Goal: Information Seeking & Learning: Find contact information

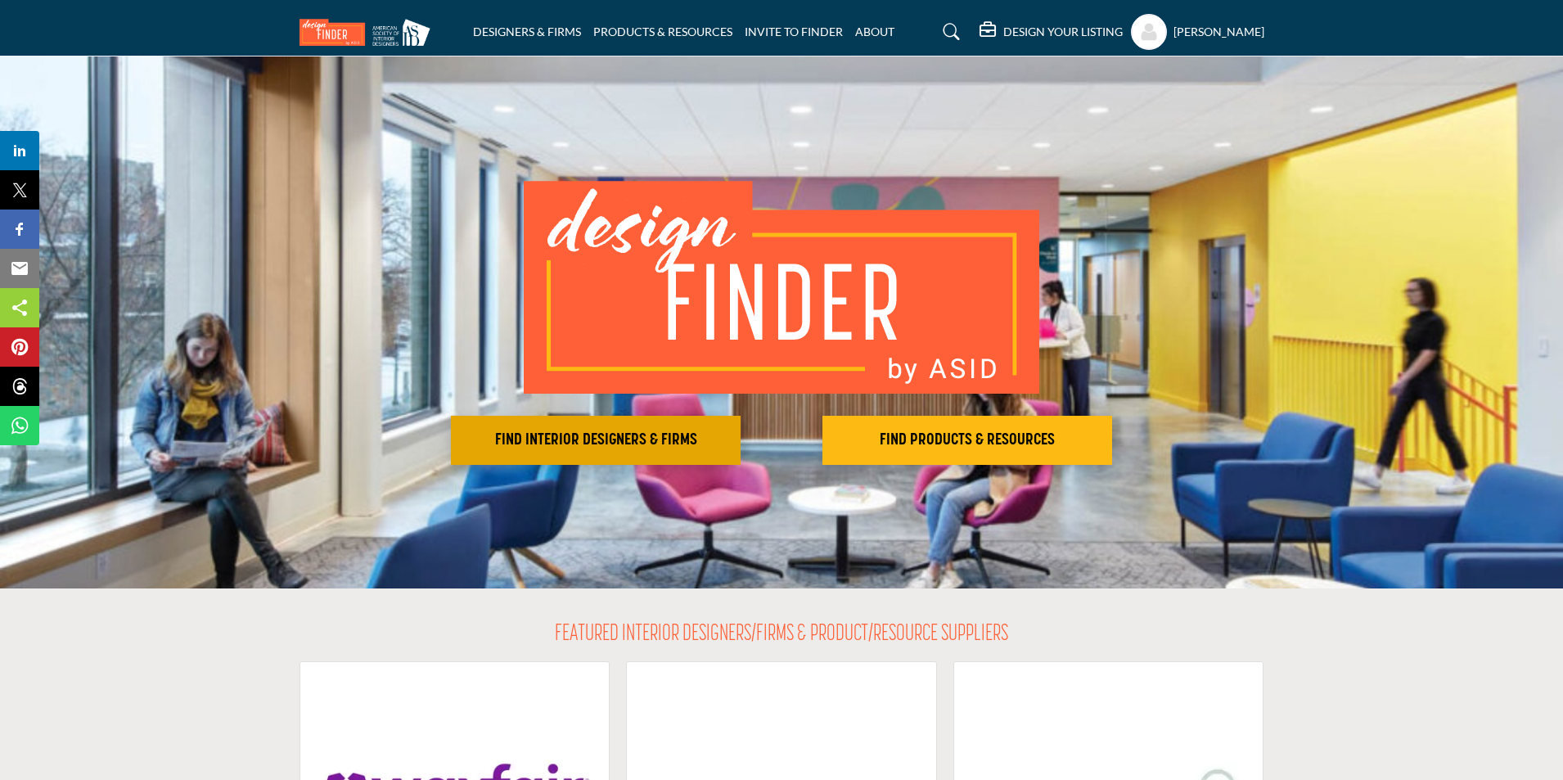
click at [575, 433] on h2 "FIND INTERIOR DESIGNERS & FIRMS" at bounding box center [596, 441] width 280 height 20
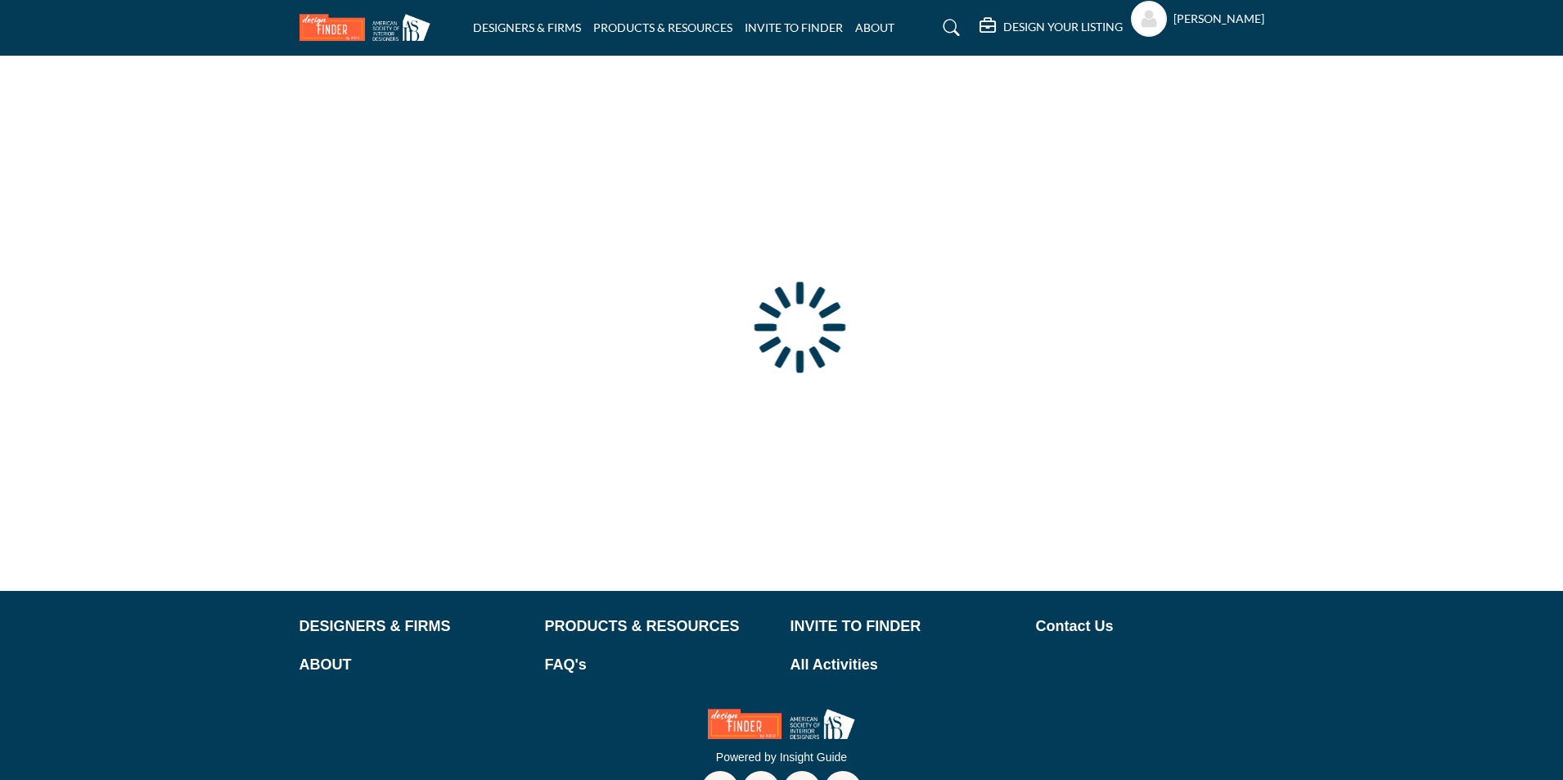
click at [0, 0] on div at bounding box center [0, 0] width 0 height 0
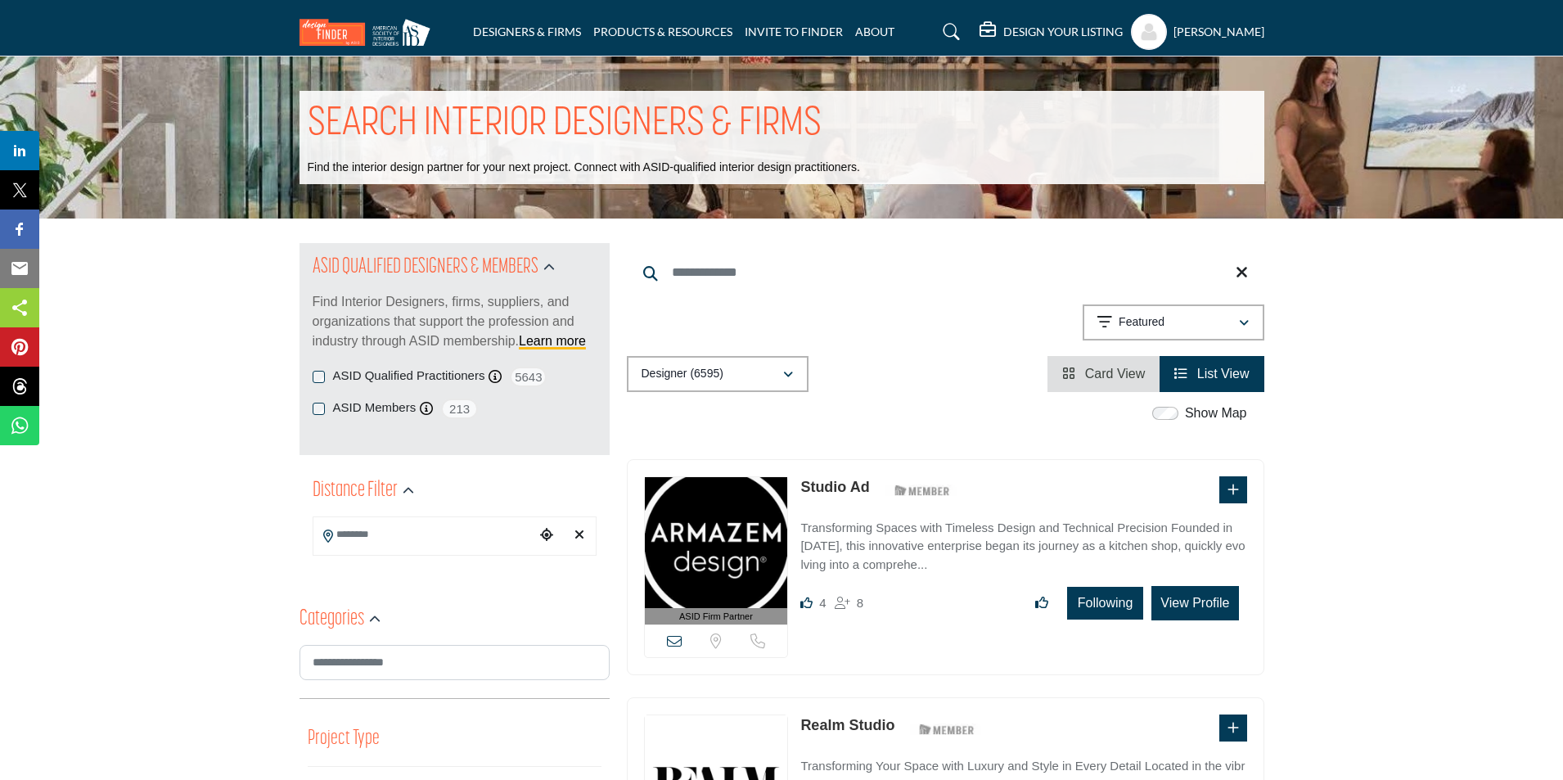
click at [349, 37] on img at bounding box center [369, 32] width 139 height 27
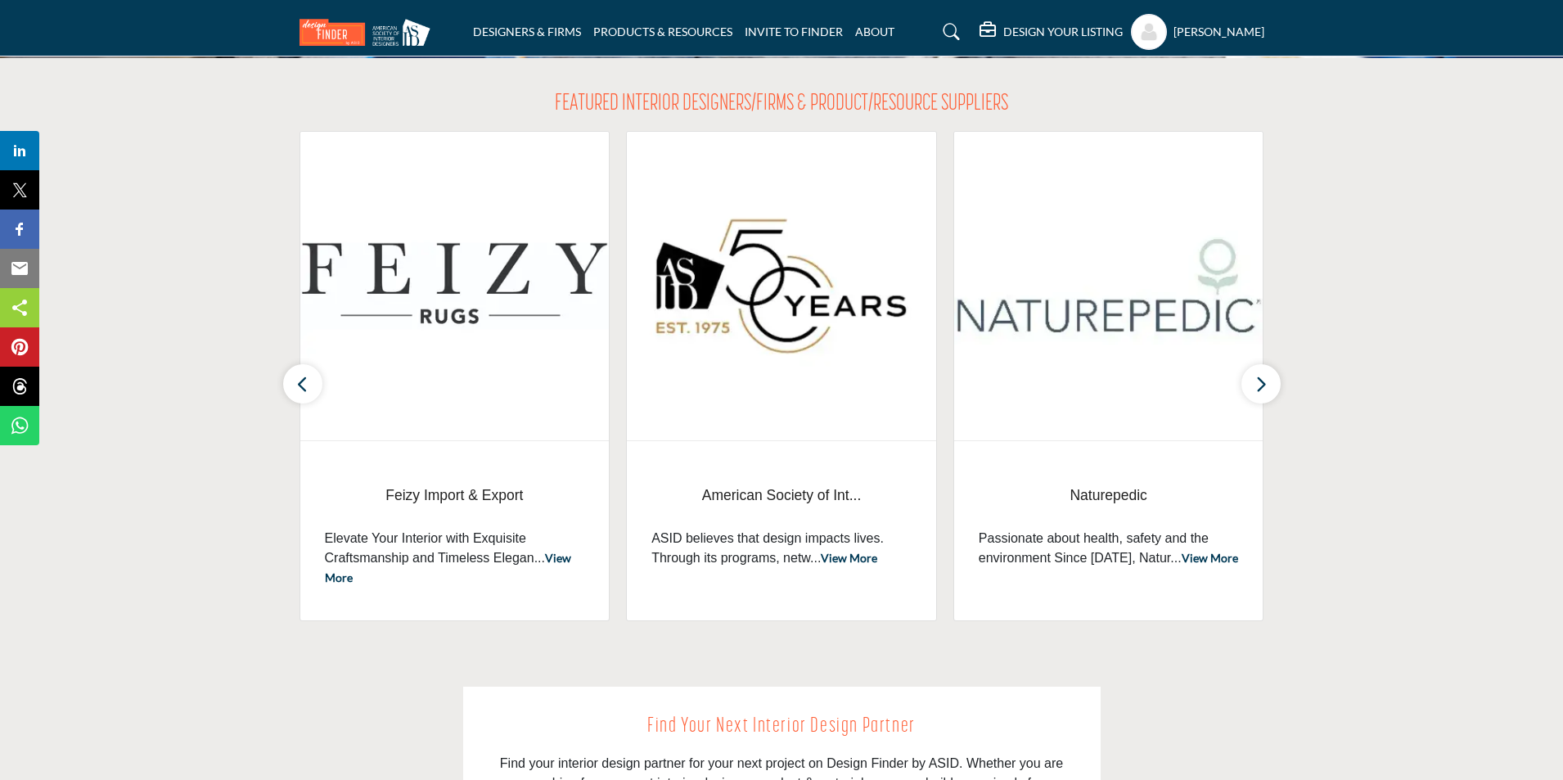
scroll to position [307, 0]
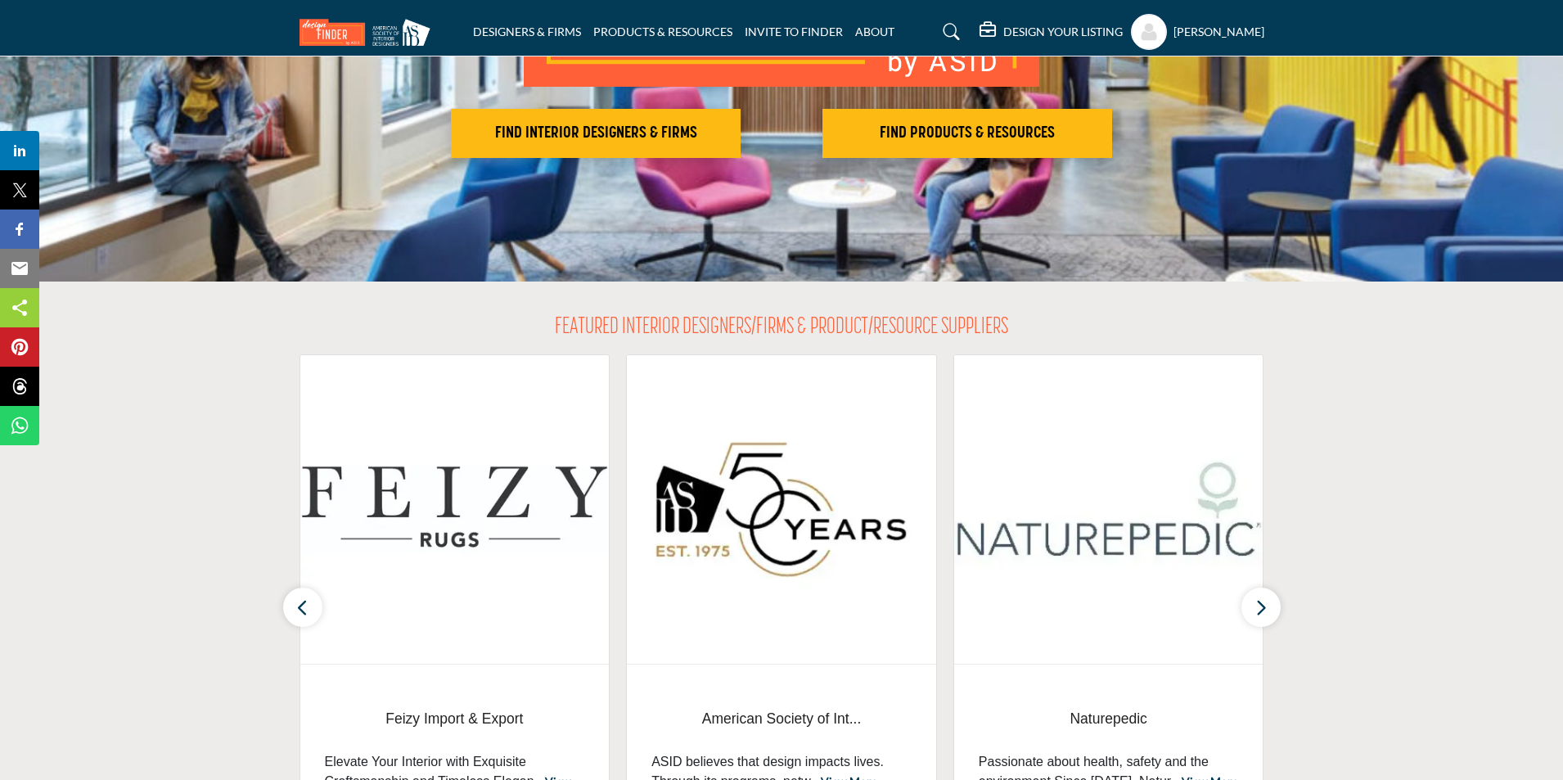
click at [1437, 396] on section "FEATURED INTERIOR DESIGNERS/FIRMS & PRODUCT/RESOURCE SUPPLIERS Feizy Import & E…" at bounding box center [781, 580] width 1563 height 596
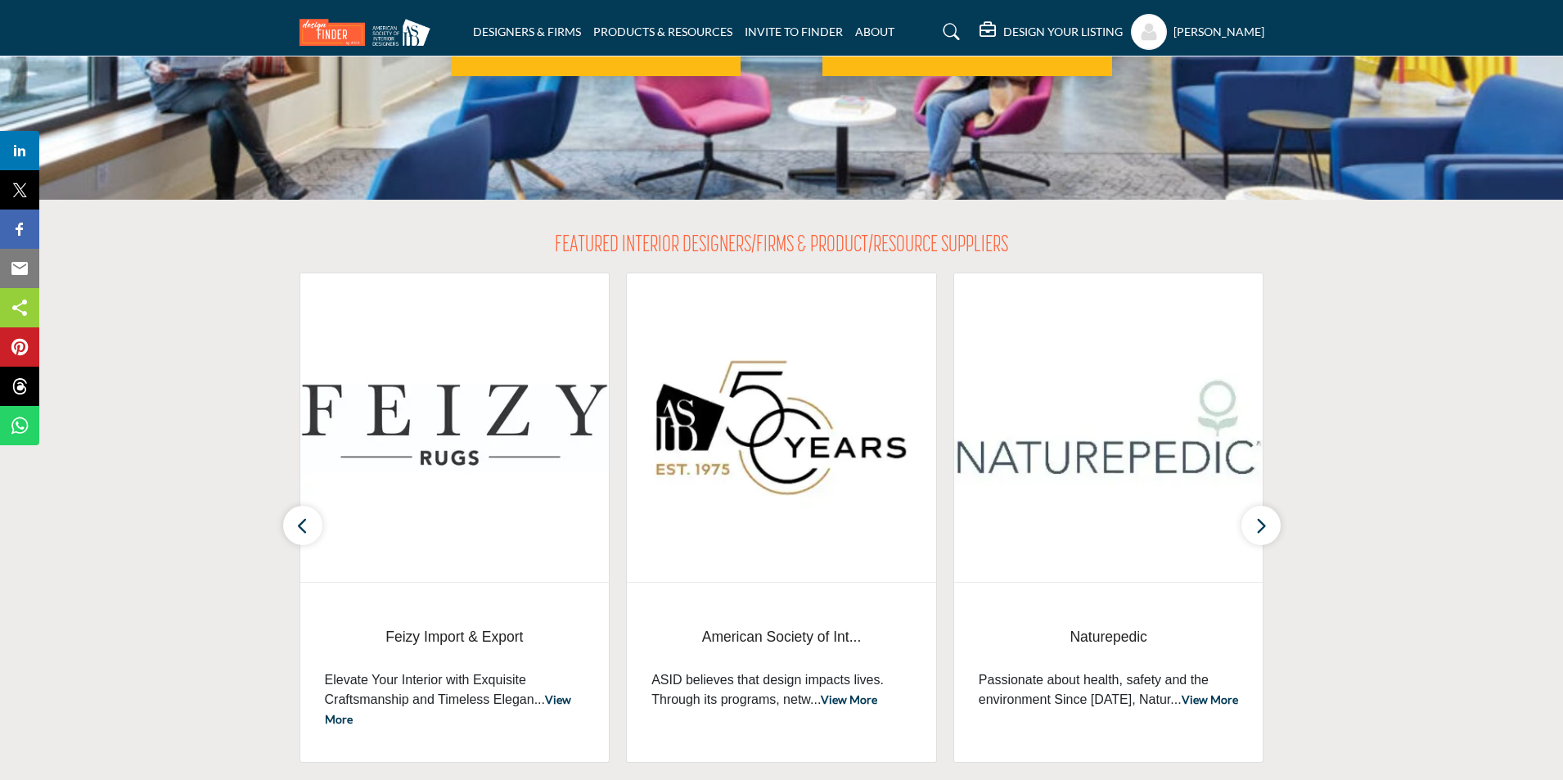
scroll to position [61, 0]
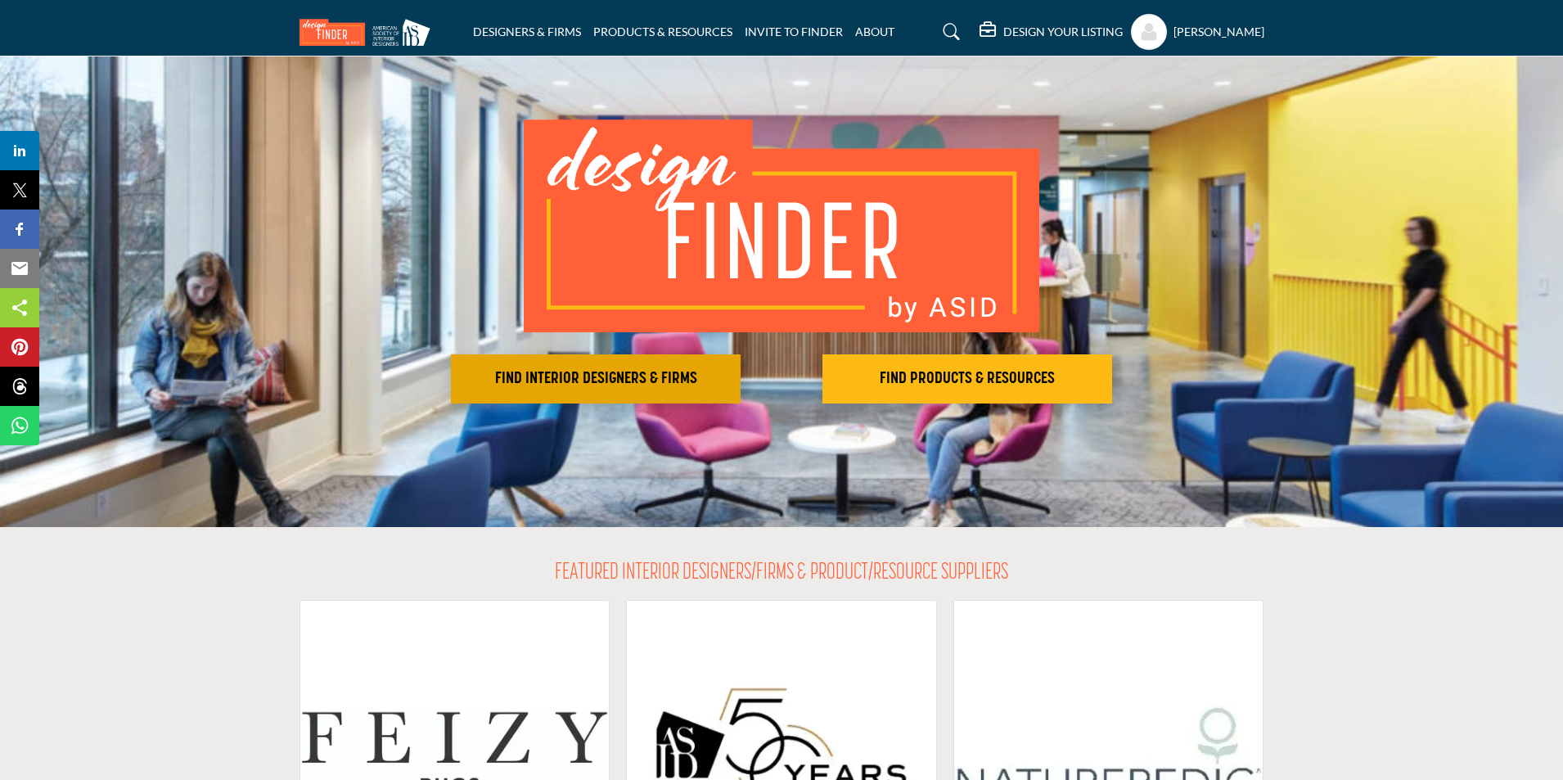
click at [679, 381] on h2 "FIND INTERIOR DESIGNERS & FIRMS" at bounding box center [596, 379] width 280 height 20
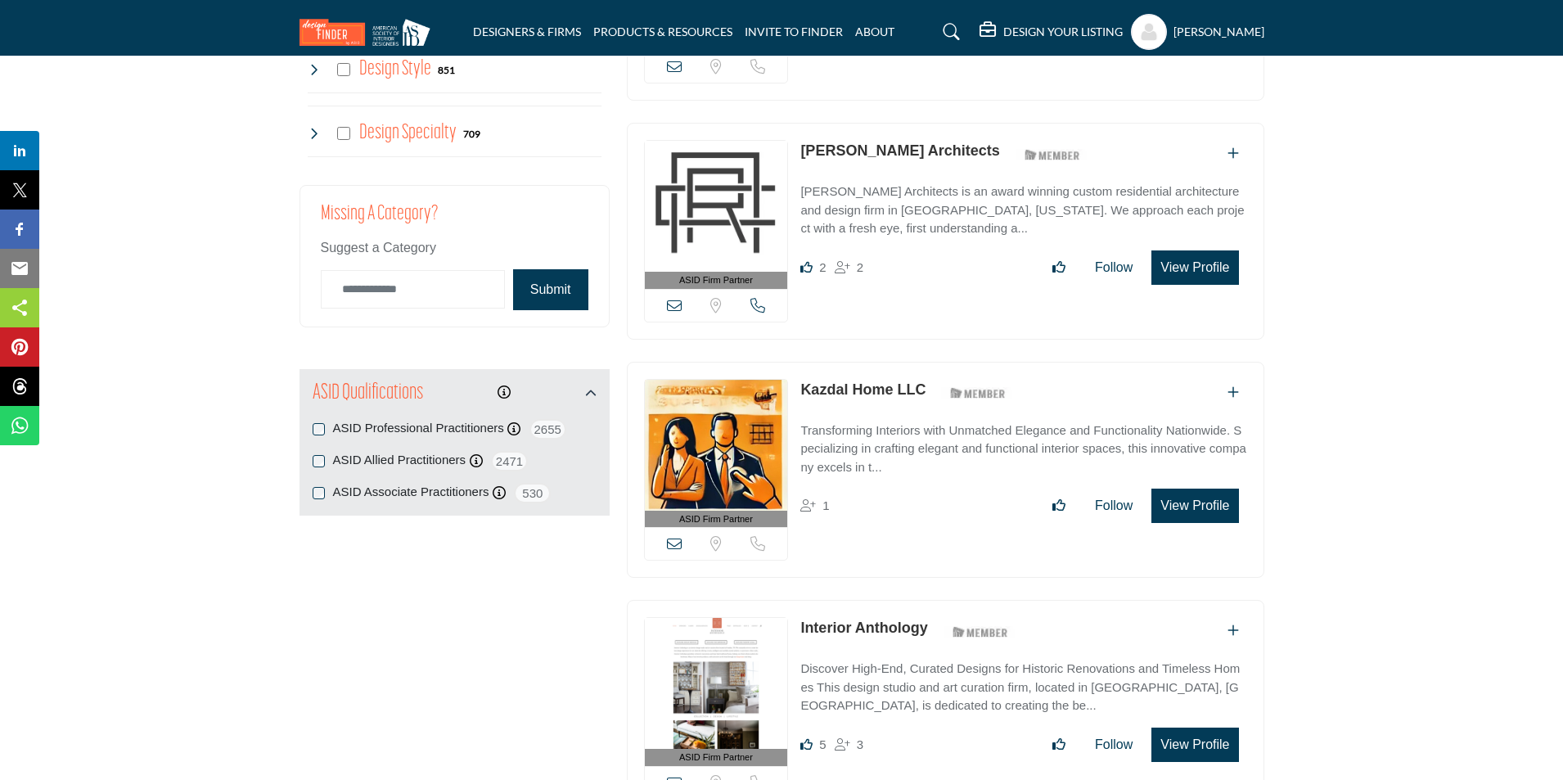
scroll to position [1555, 0]
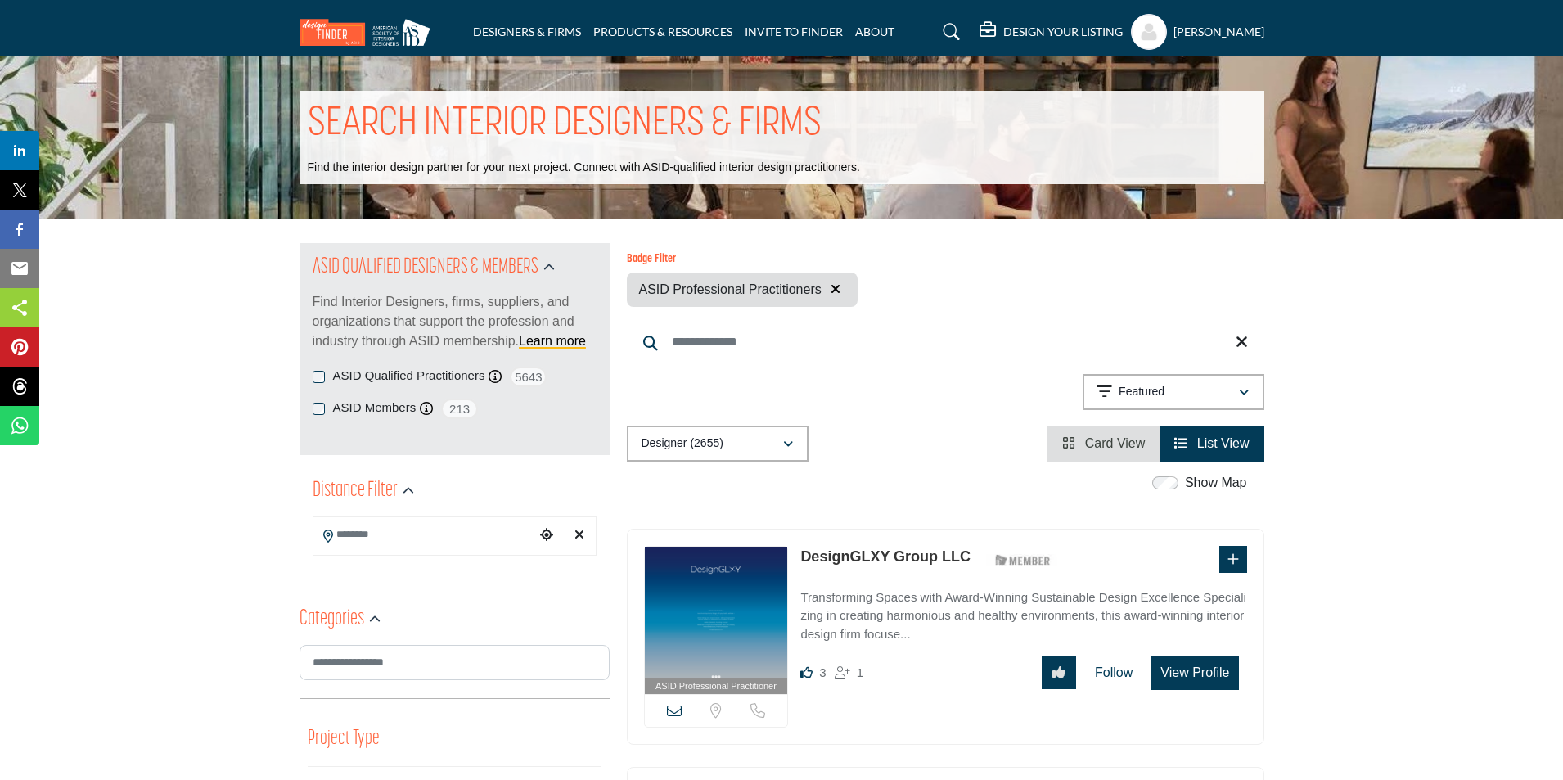
click at [837, 287] on icon "button" at bounding box center [836, 288] width 10 height 13
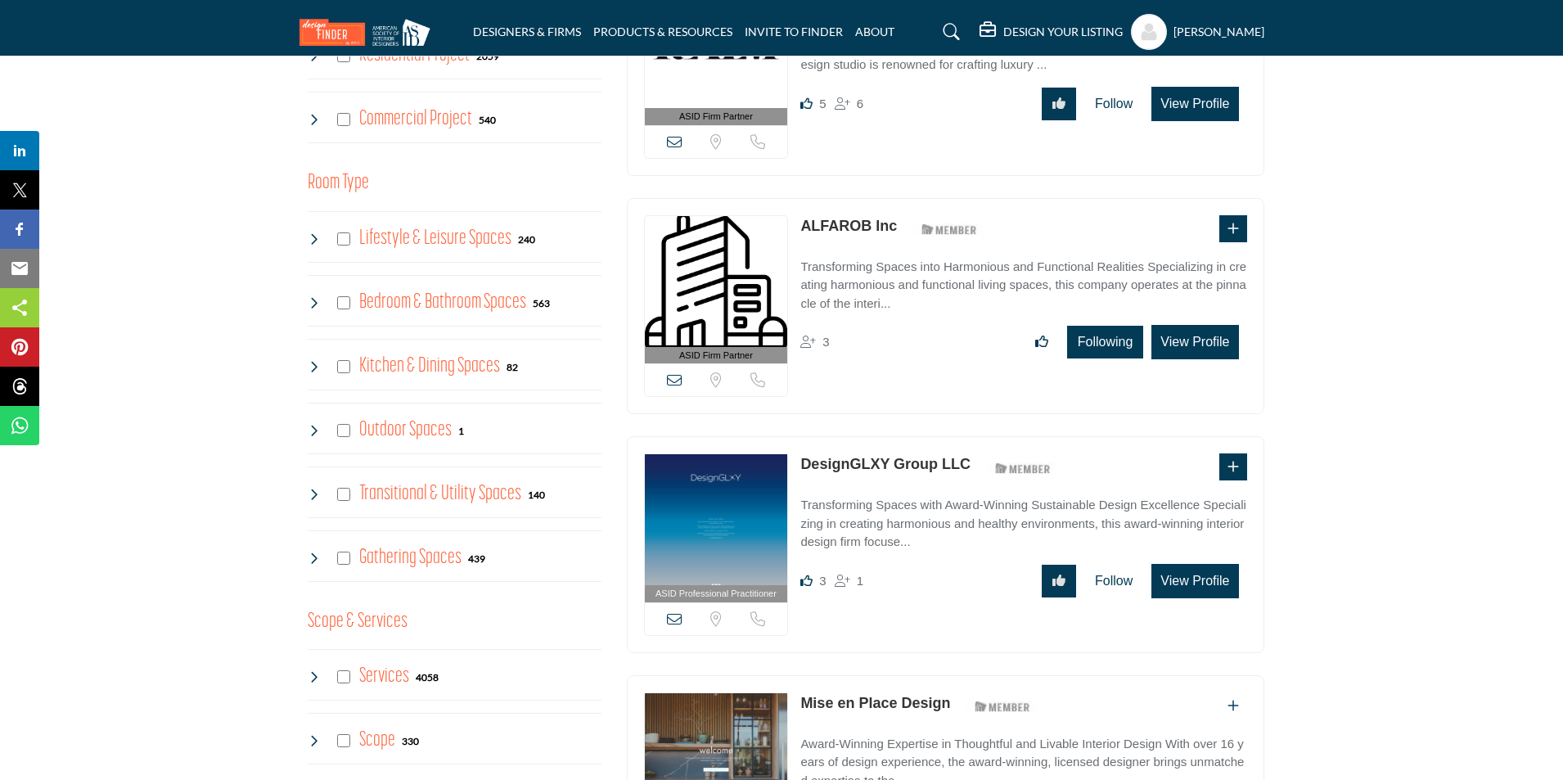
scroll to position [737, 0]
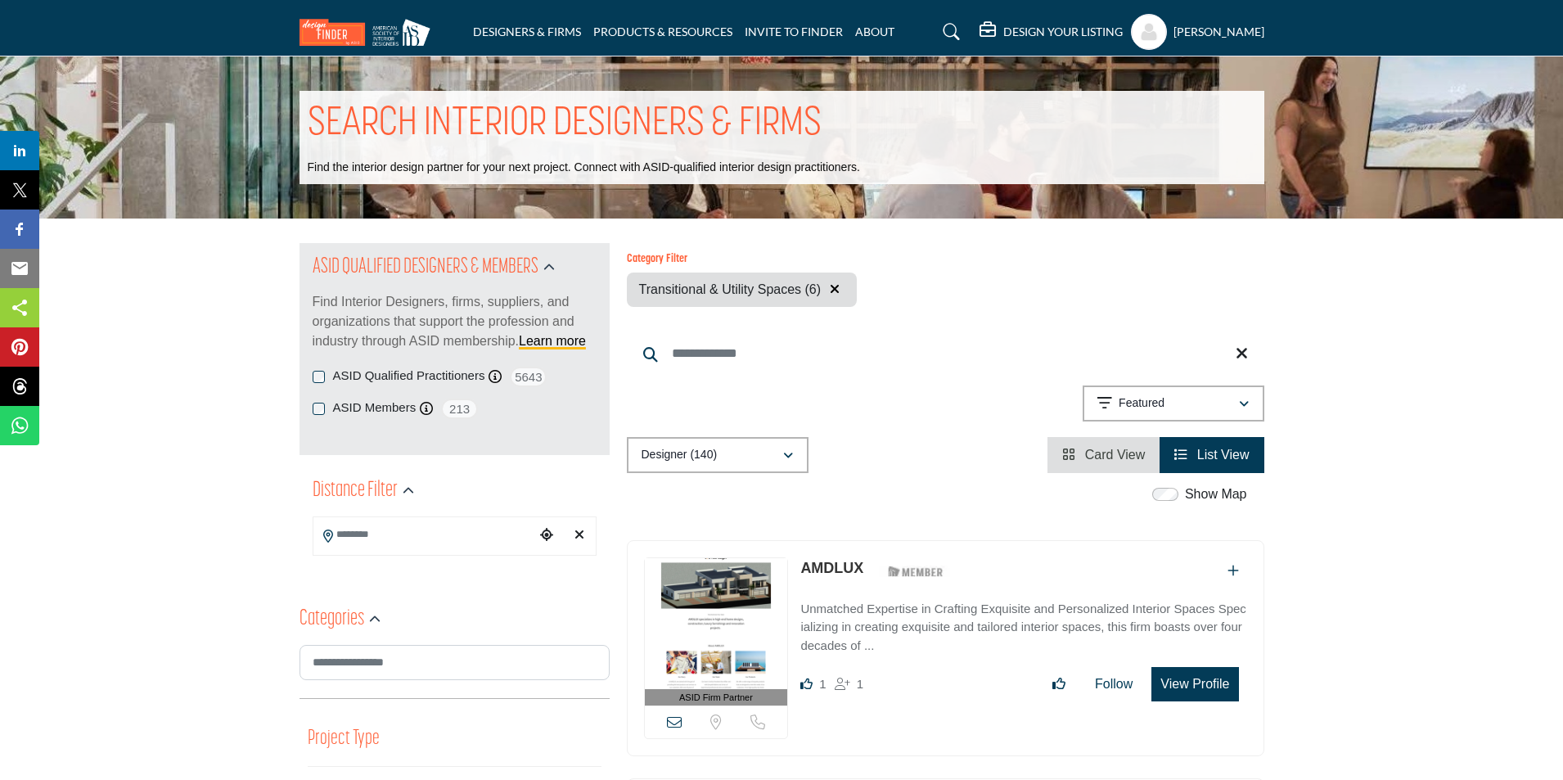
click at [837, 289] on icon "button" at bounding box center [835, 288] width 10 height 13
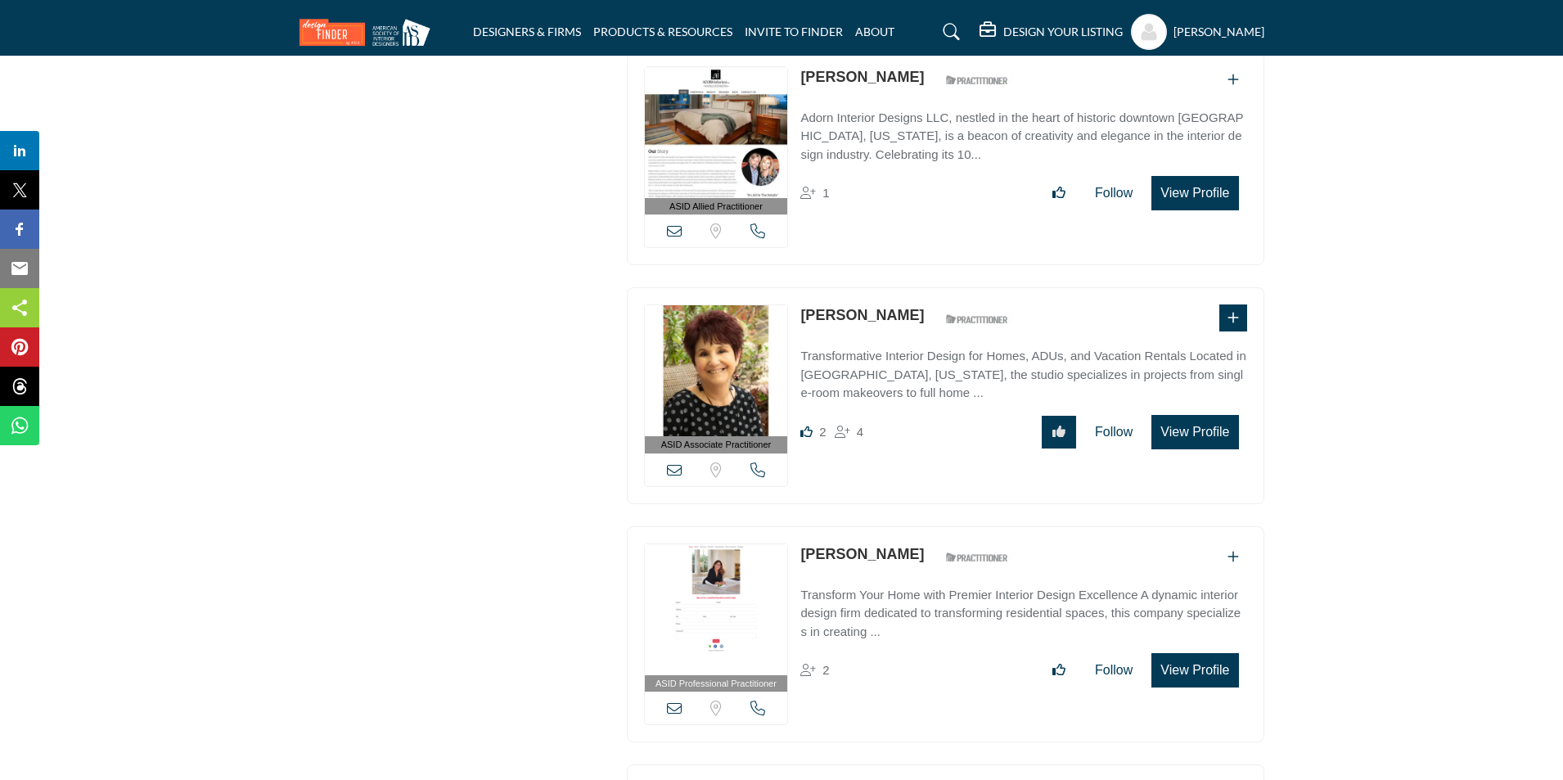
scroll to position [3274, 0]
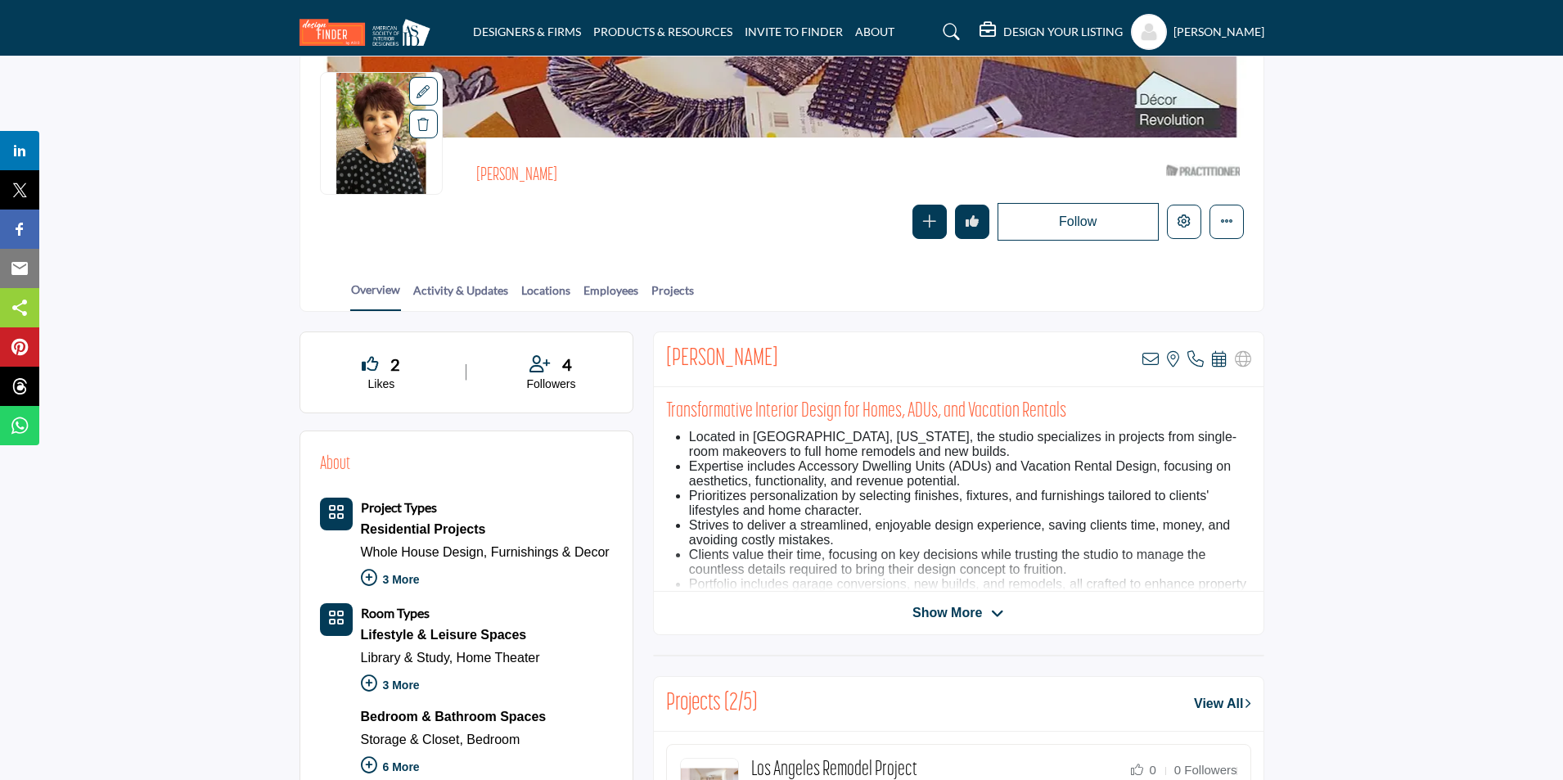
scroll to position [82, 0]
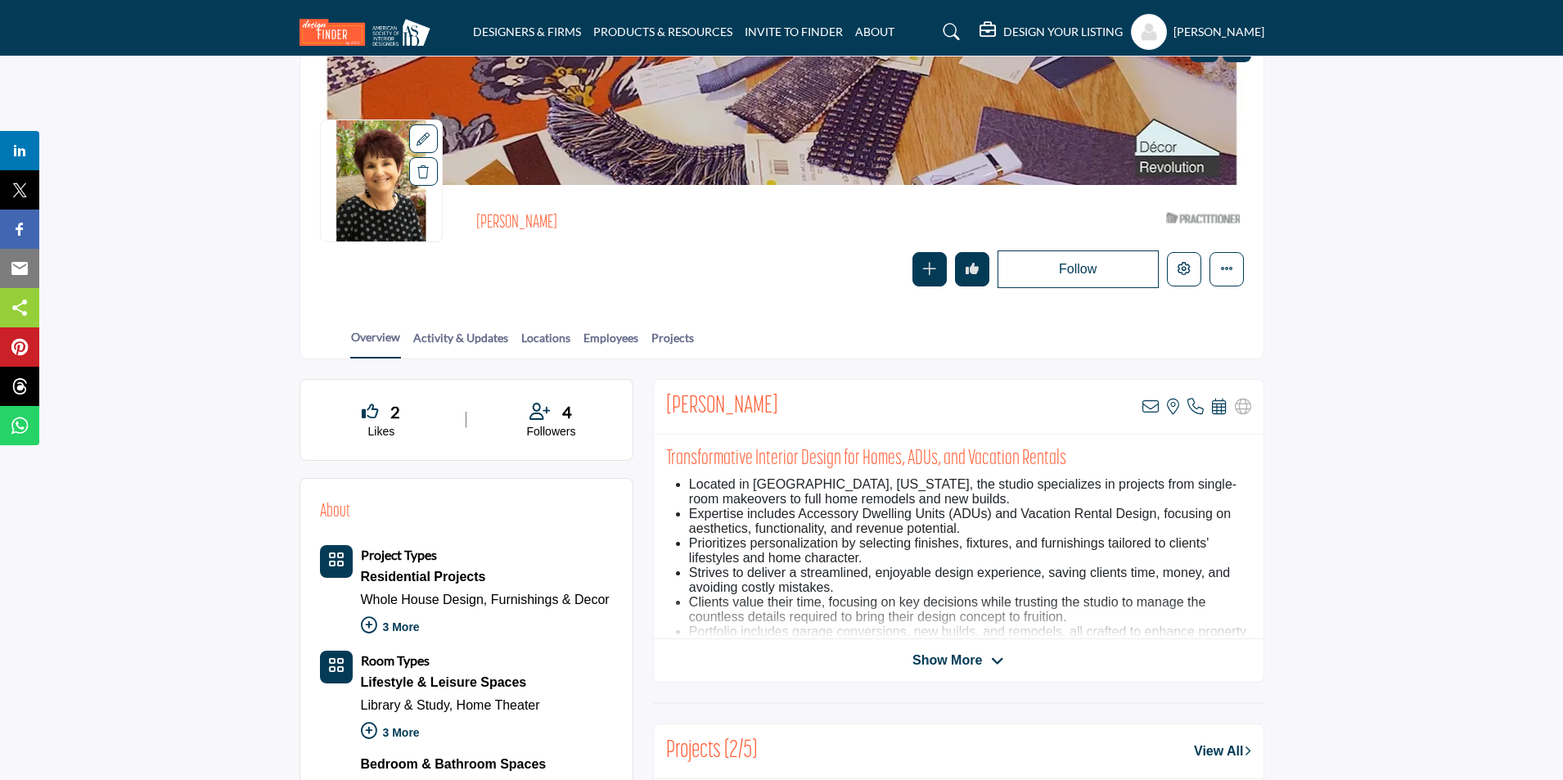
click at [921, 656] on span "Show More" at bounding box center [948, 661] width 70 height 20
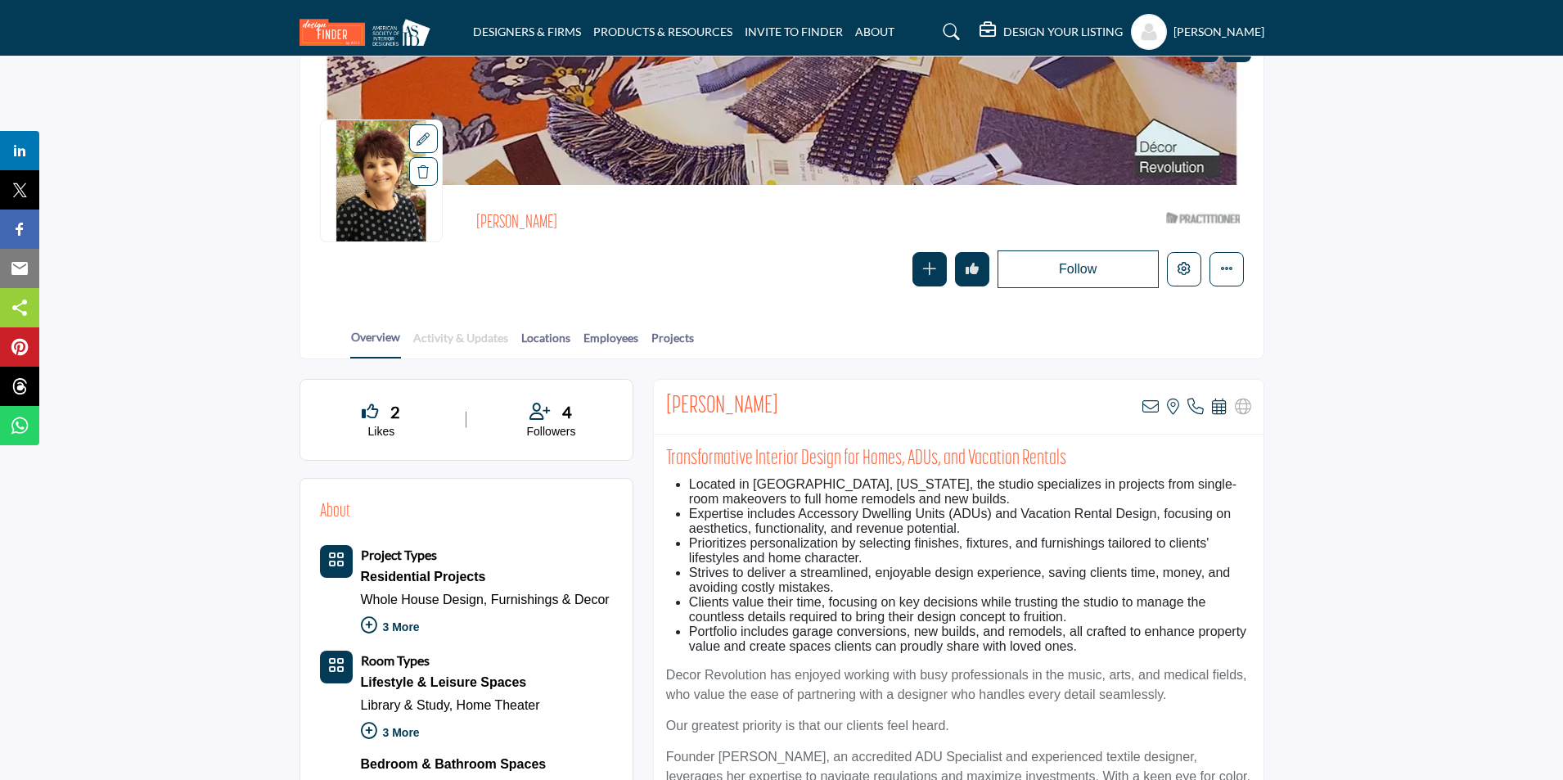
click at [474, 345] on link "Activity & Updates" at bounding box center [461, 343] width 97 height 29
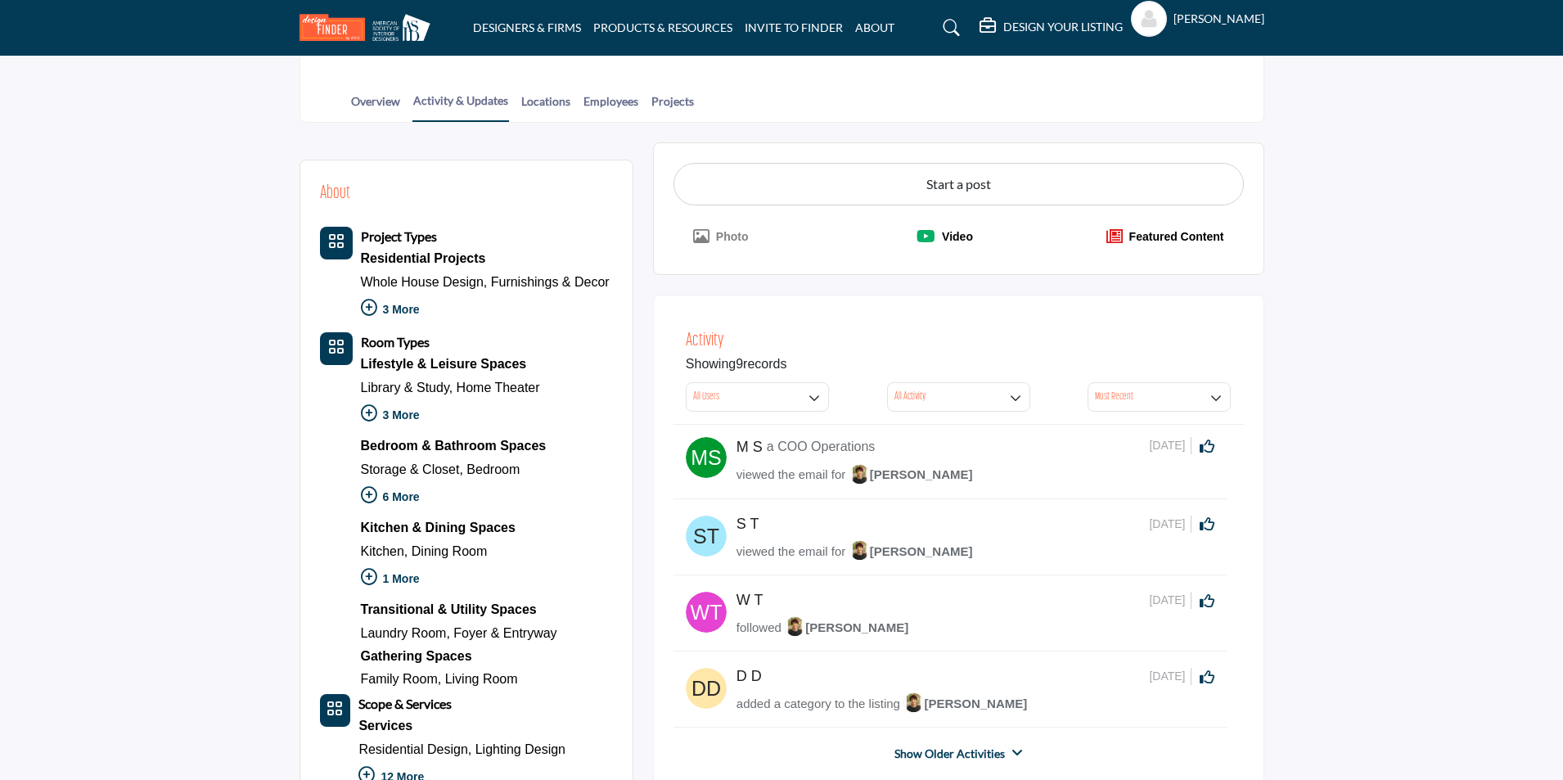
scroll to position [327, 0]
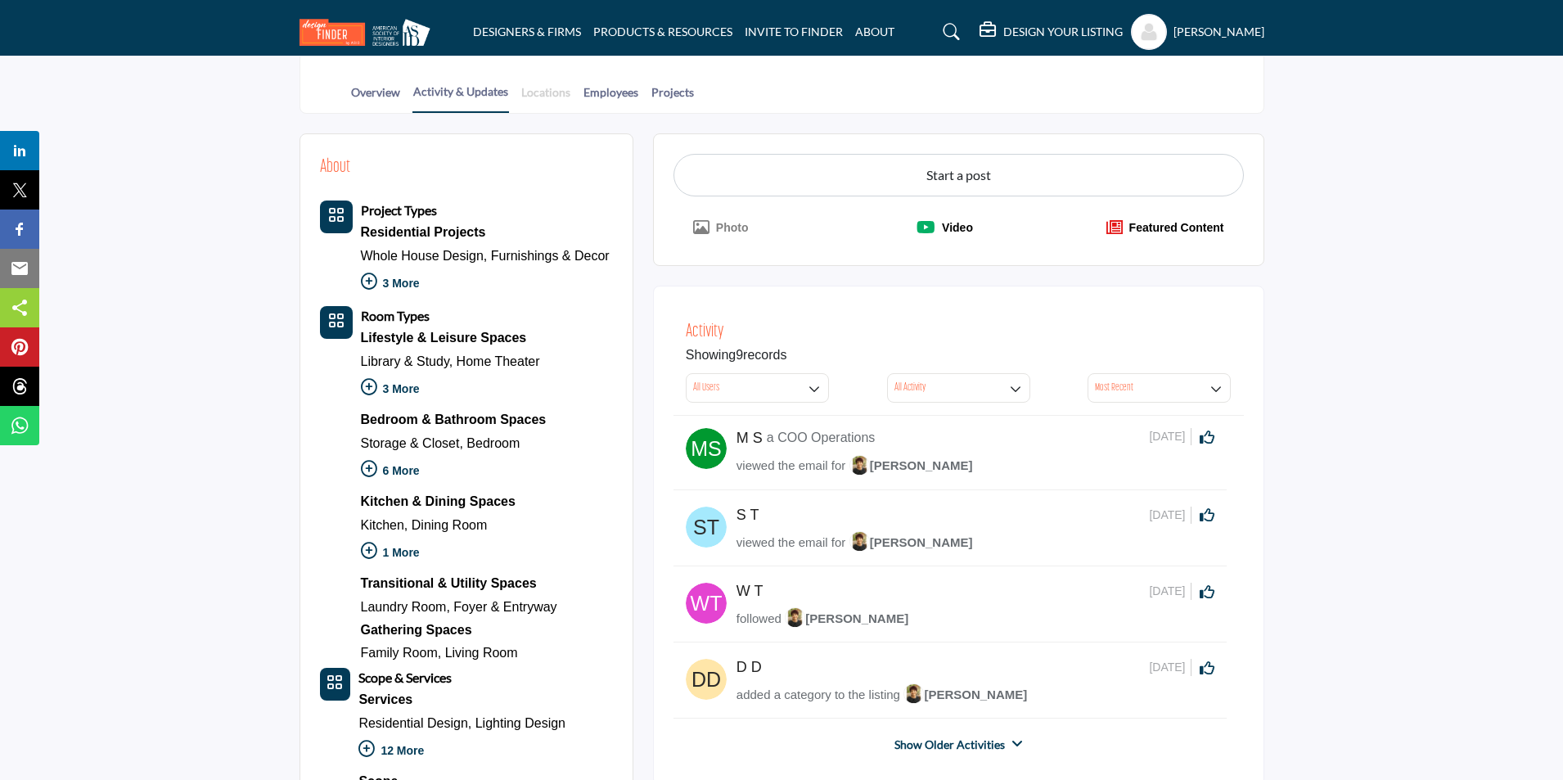
click at [545, 94] on link "Locations" at bounding box center [546, 97] width 51 height 29
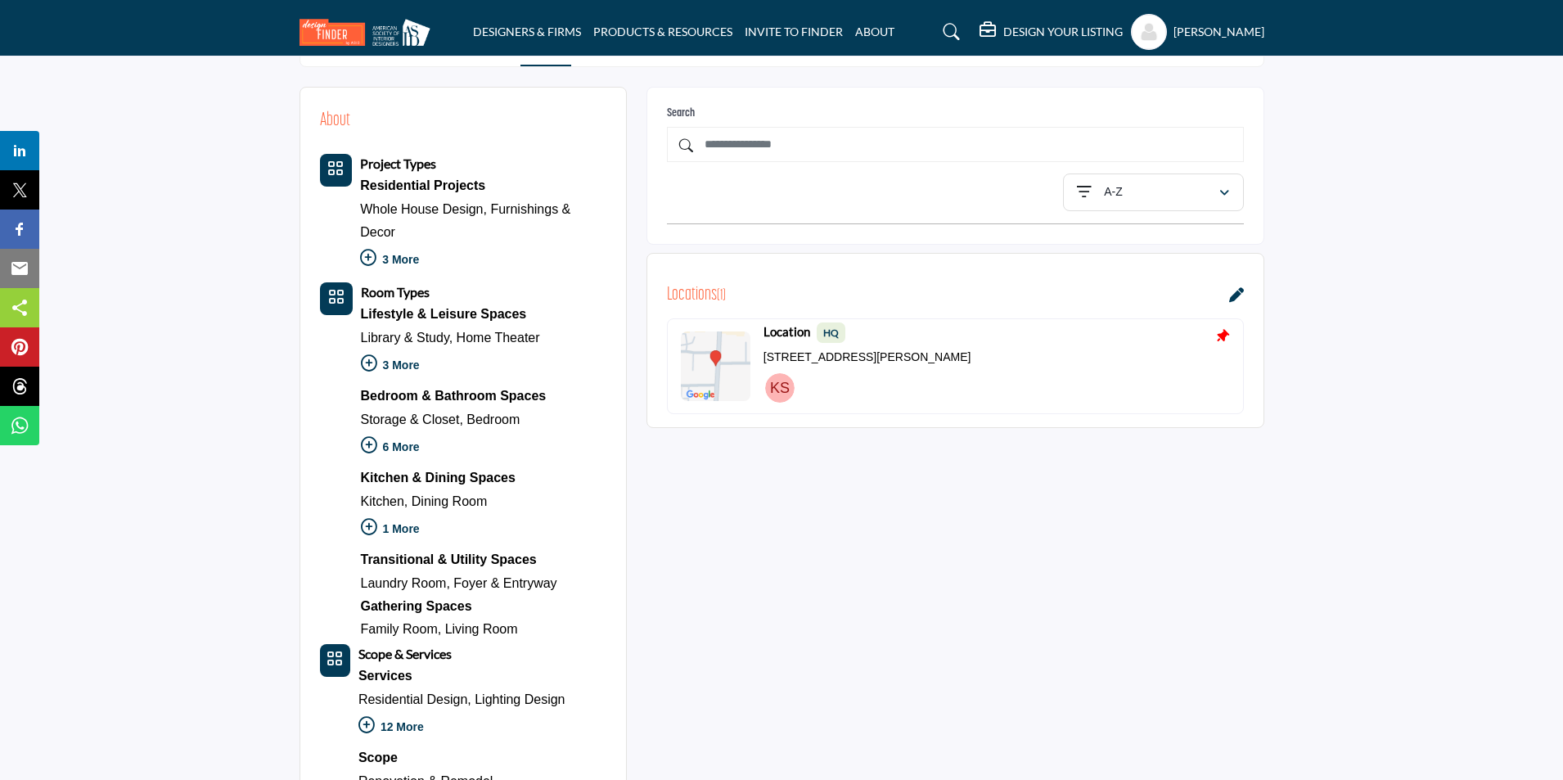
scroll to position [1, 0]
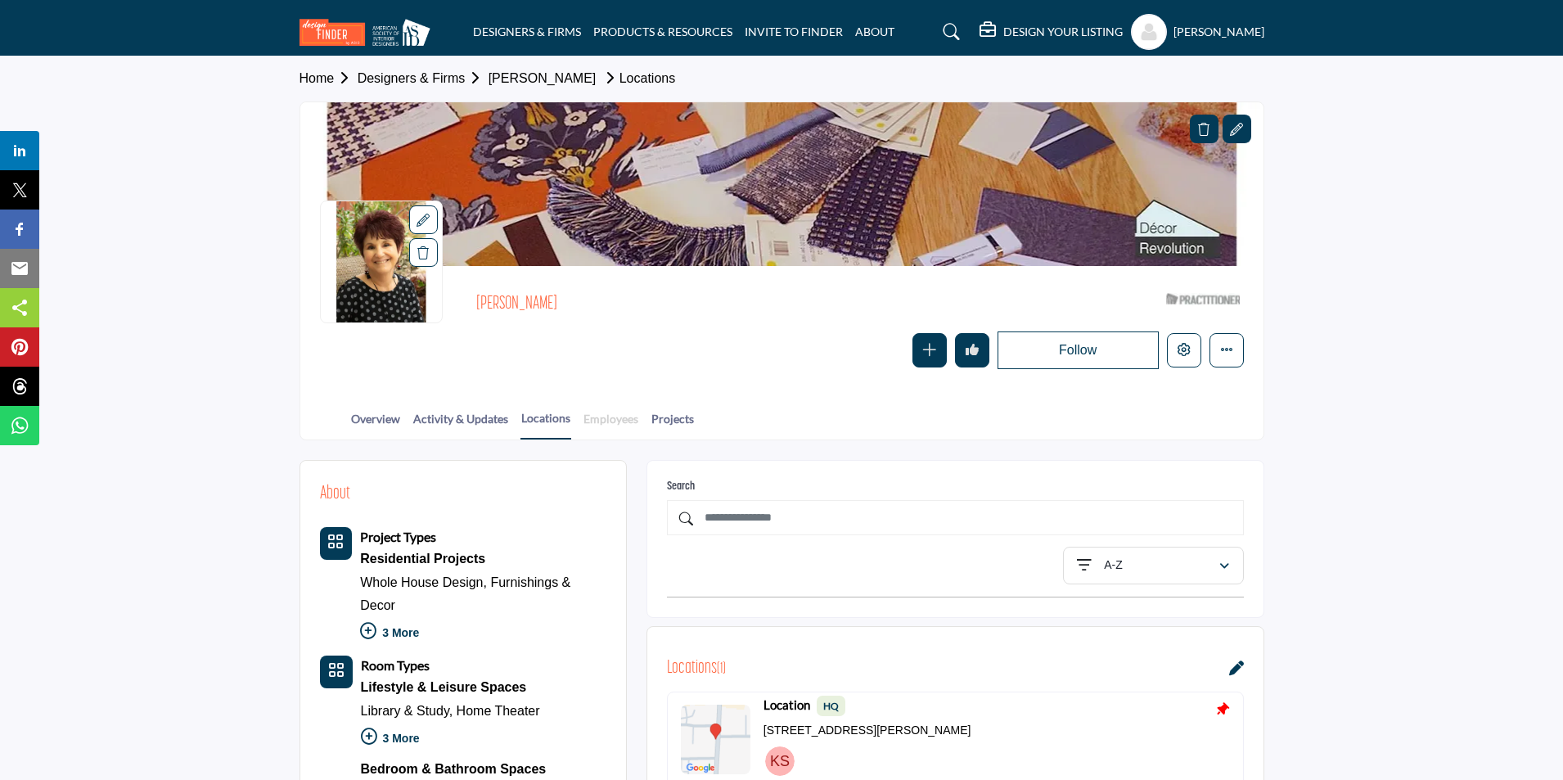
click at [620, 421] on link "Employees" at bounding box center [611, 424] width 56 height 29
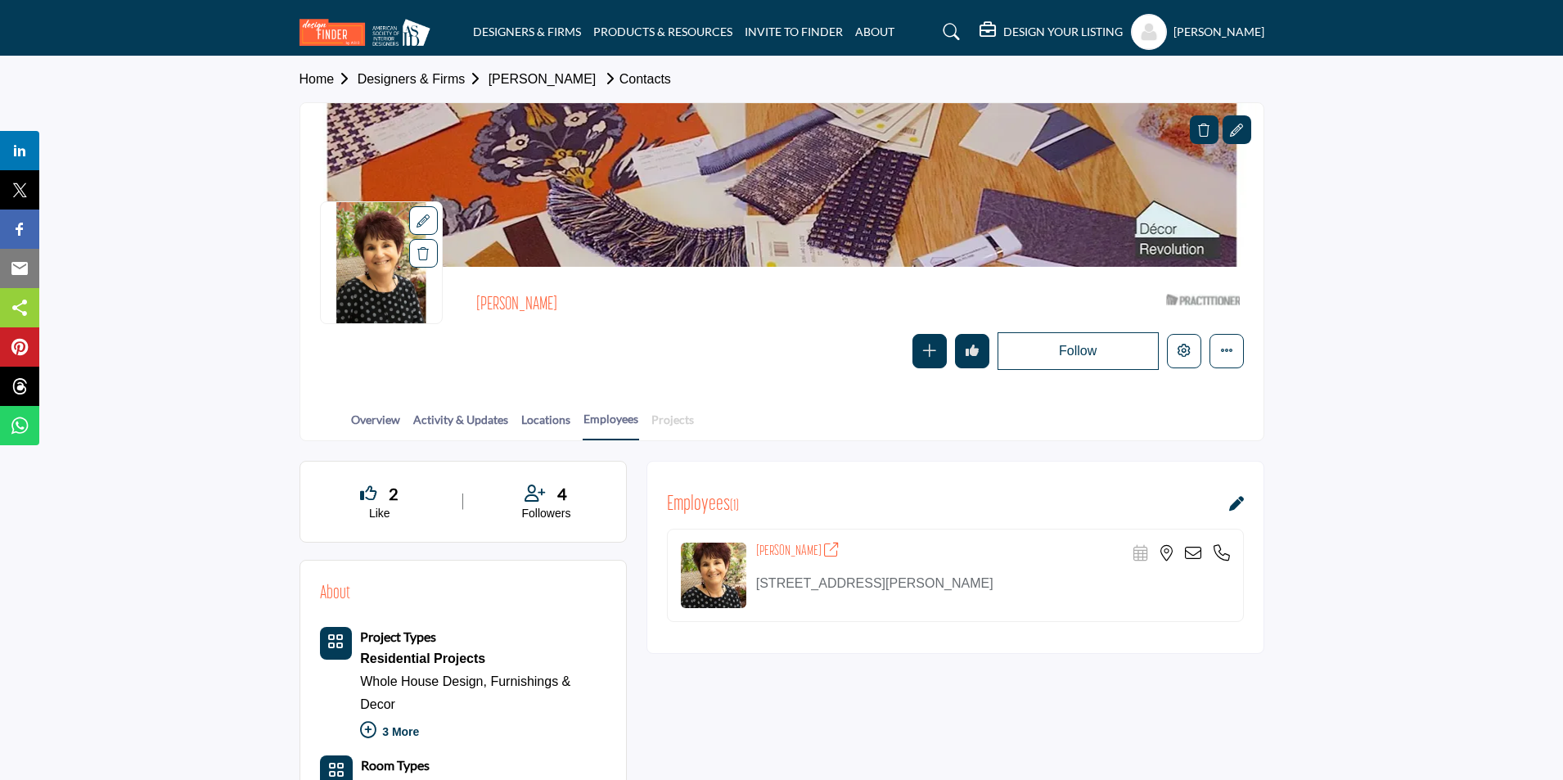
click at [670, 424] on link "Projects" at bounding box center [673, 425] width 44 height 29
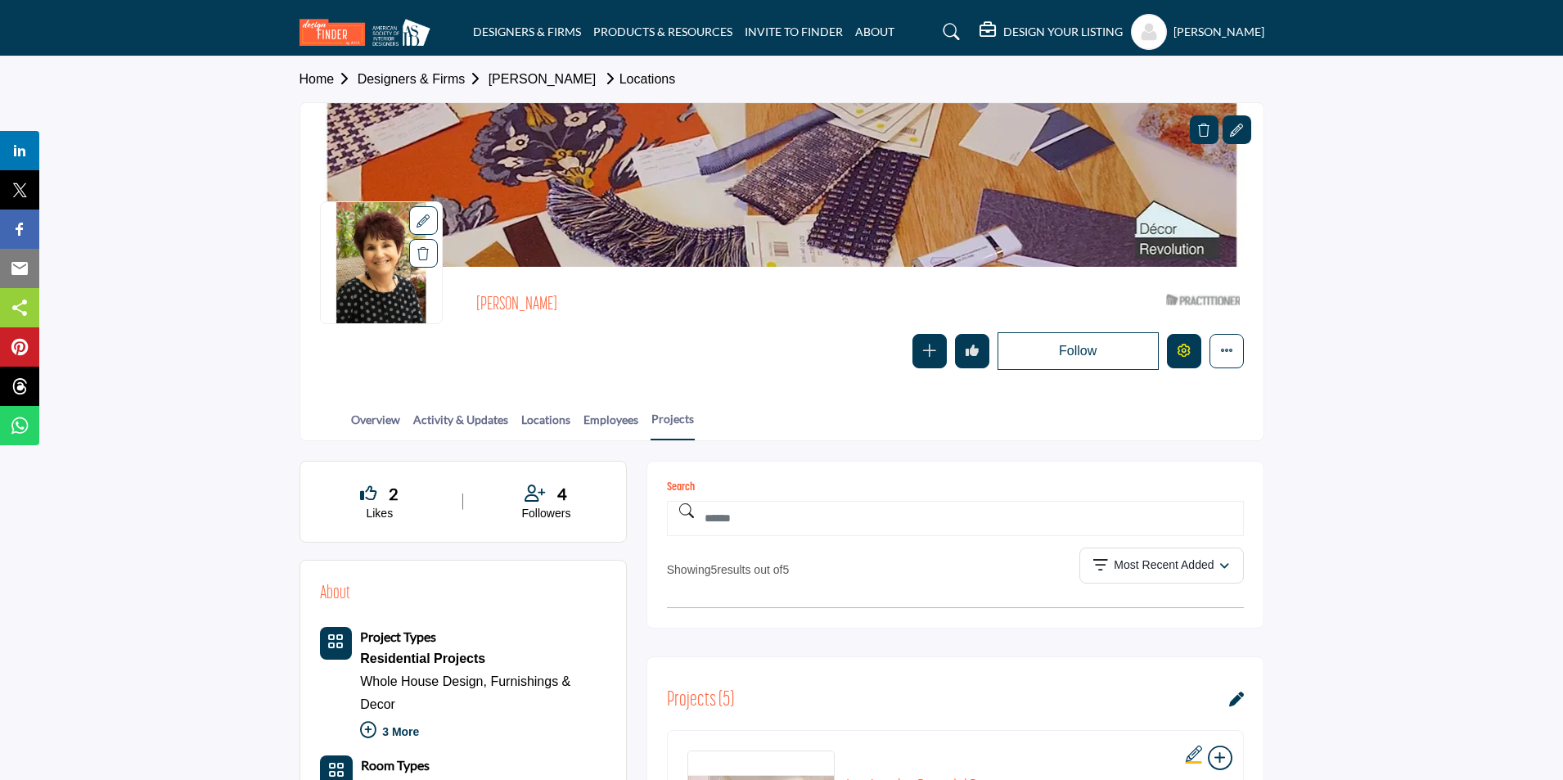
click at [1186, 353] on icon "Edit company" at bounding box center [1184, 350] width 13 height 13
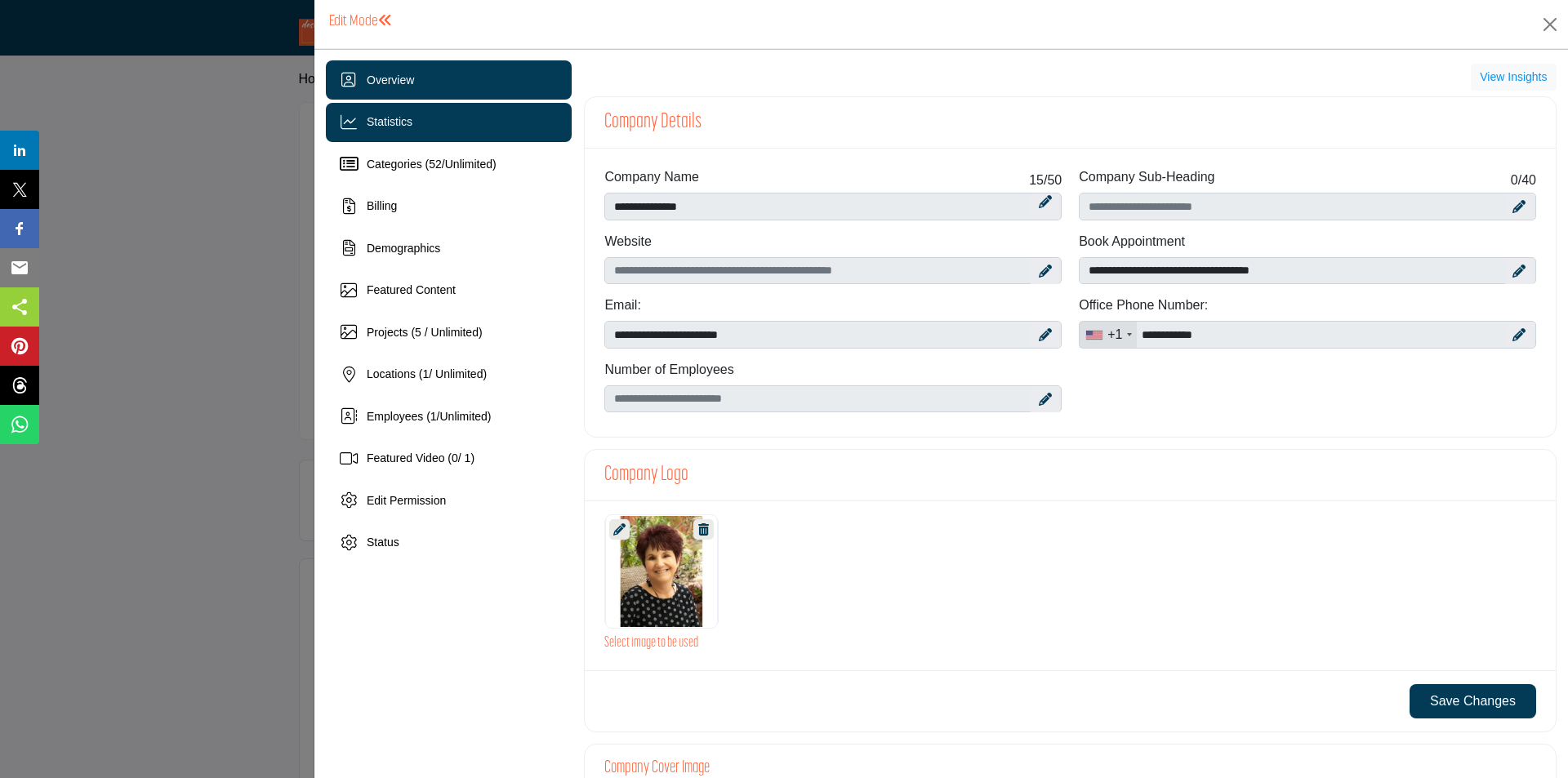
click at [385, 124] on span "Statistics" at bounding box center [390, 121] width 46 height 13
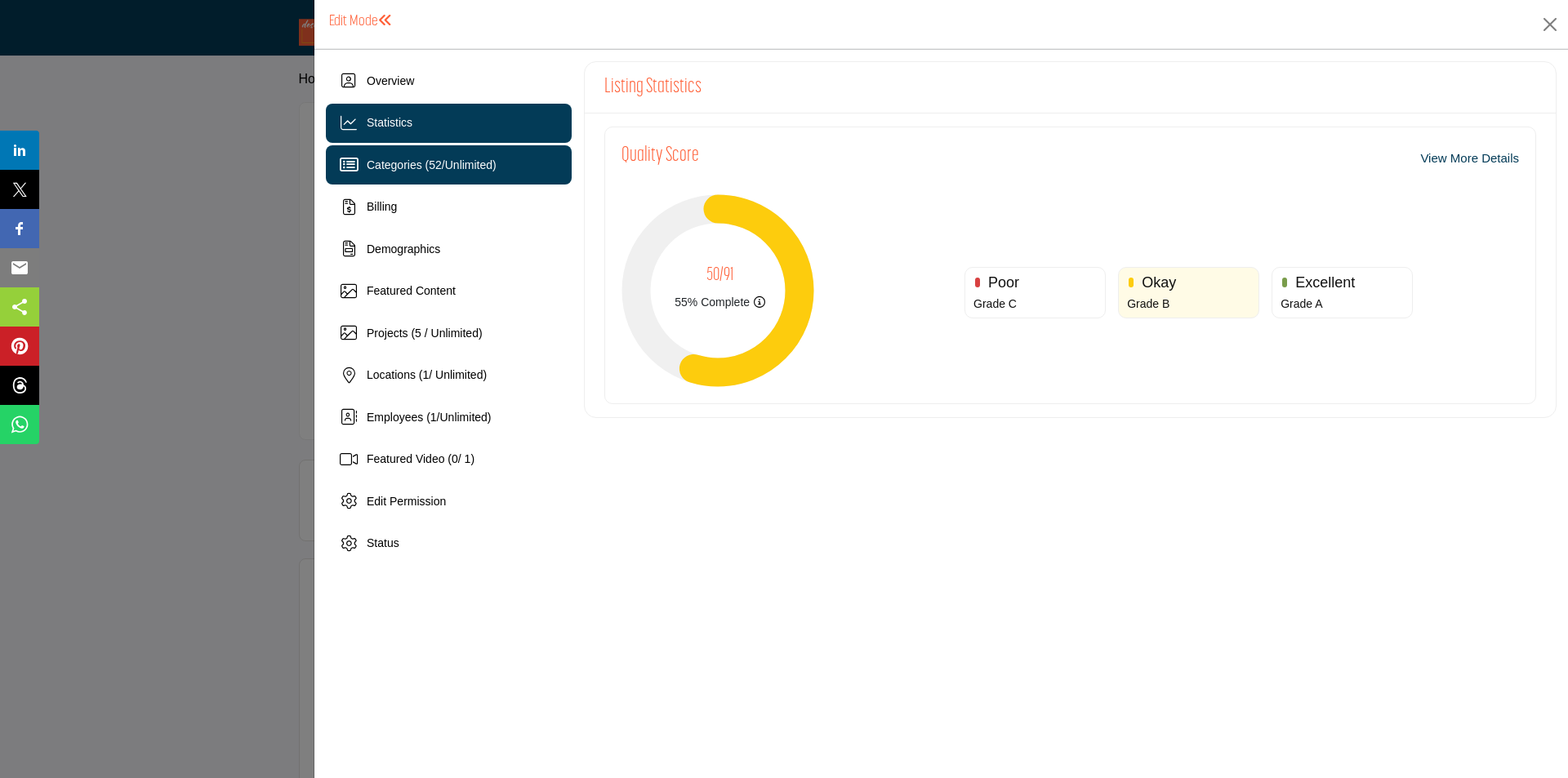
click at [474, 165] on span "Unlimited" at bounding box center [468, 165] width 47 height 13
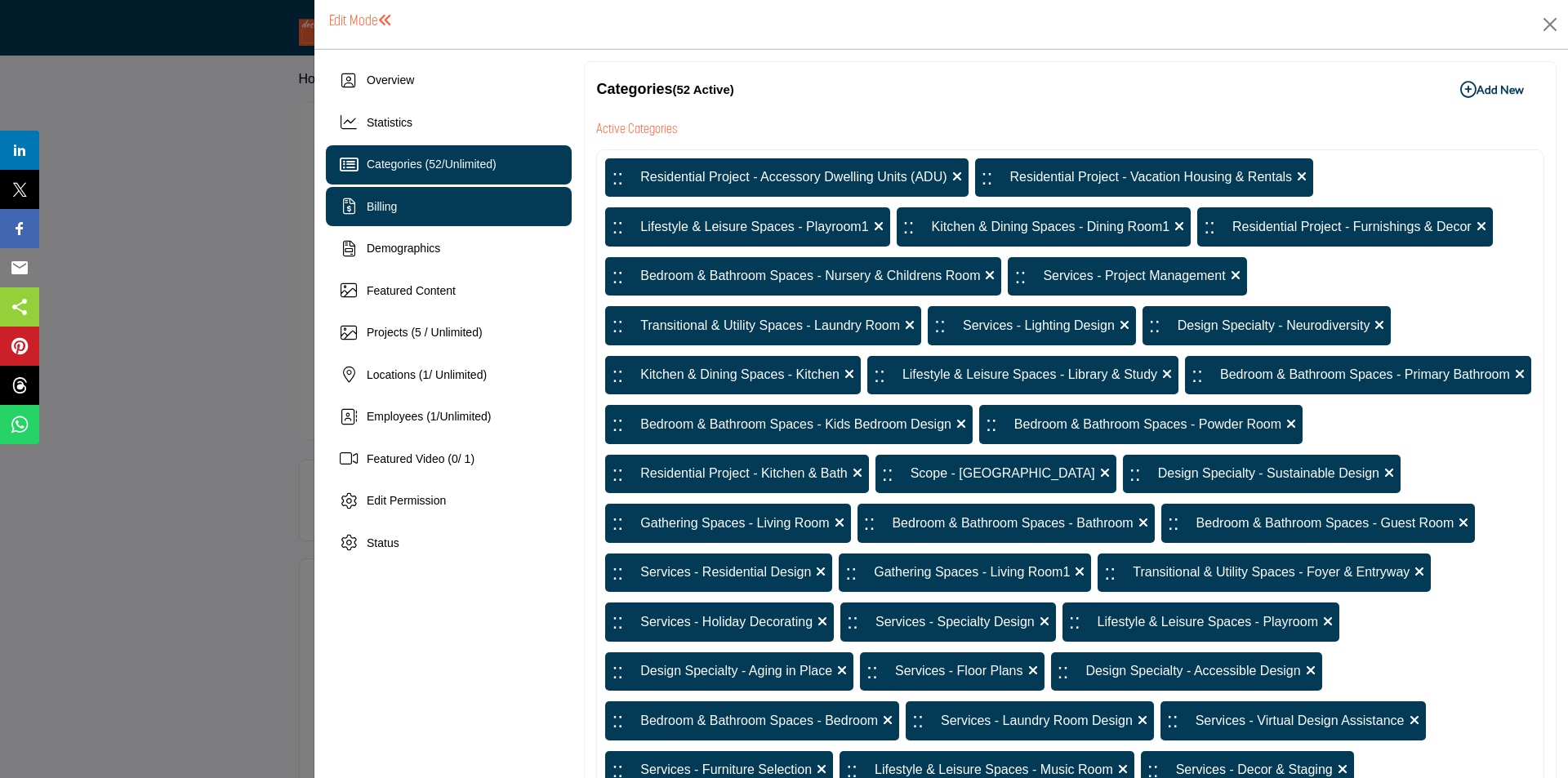
click at [394, 209] on span "Billing" at bounding box center [382, 206] width 30 height 13
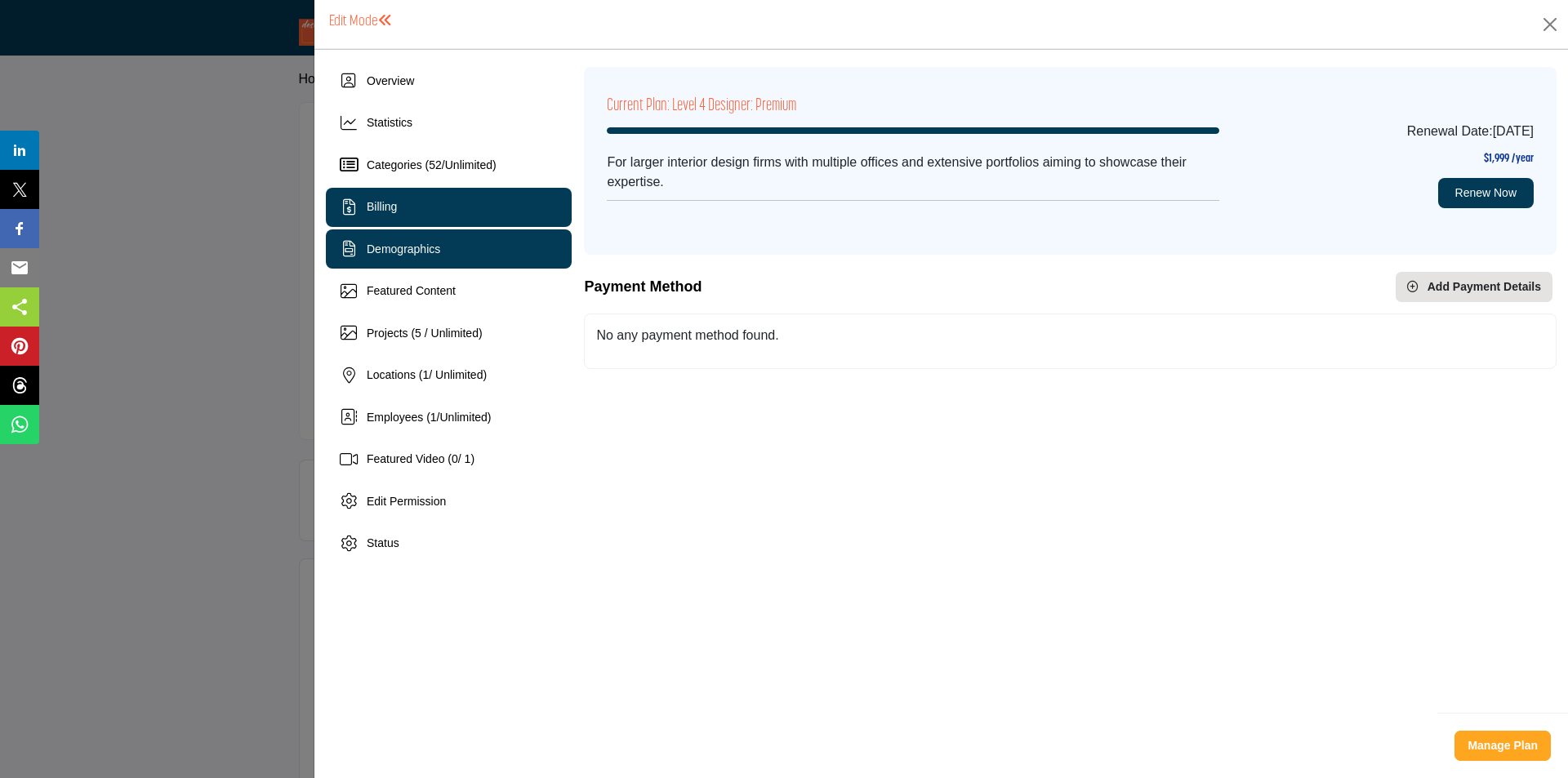
click at [394, 250] on span "Demographics" at bounding box center [404, 248] width 74 height 13
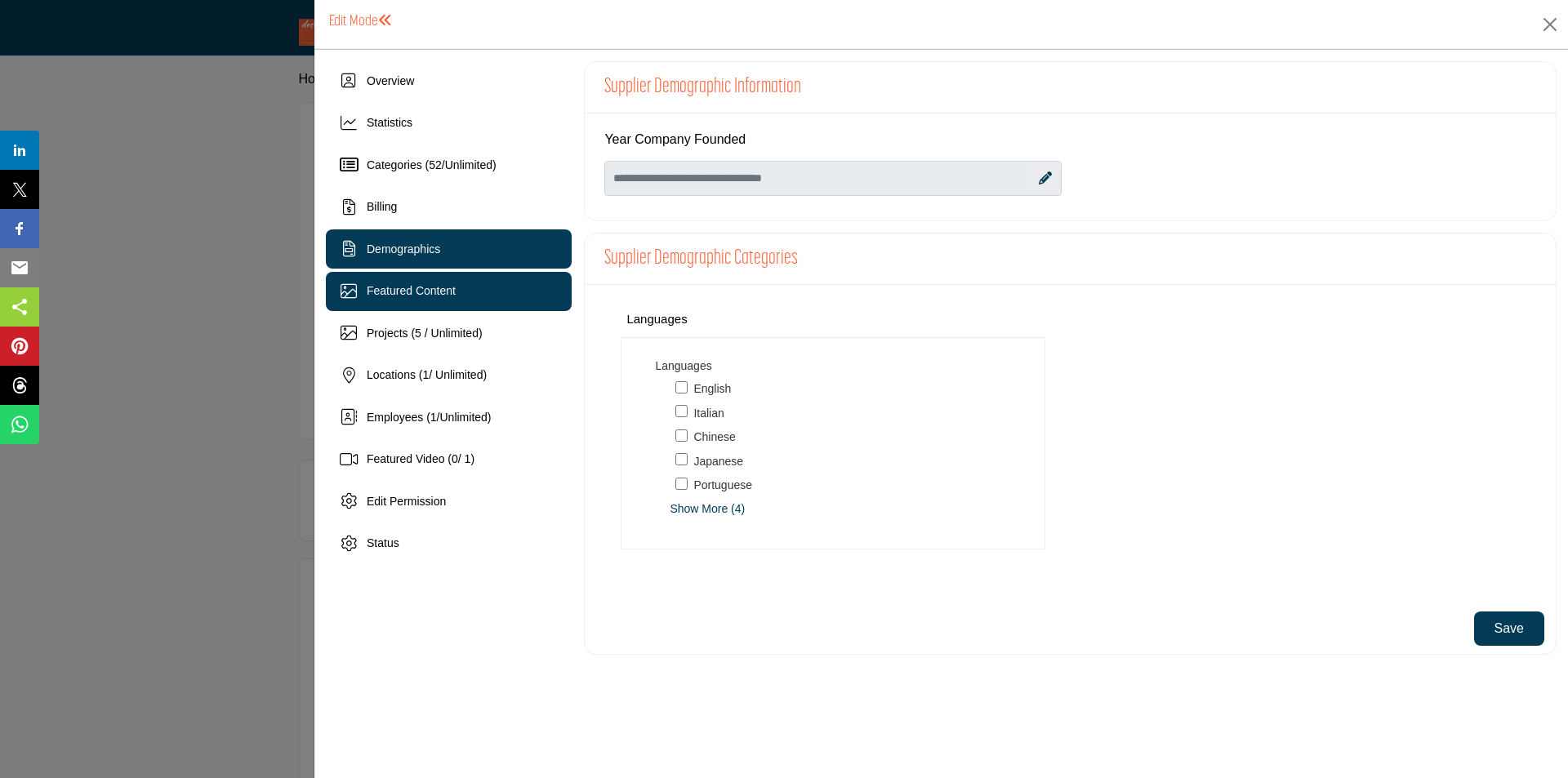
click at [394, 280] on div "Featured Content" at bounding box center [449, 291] width 245 height 39
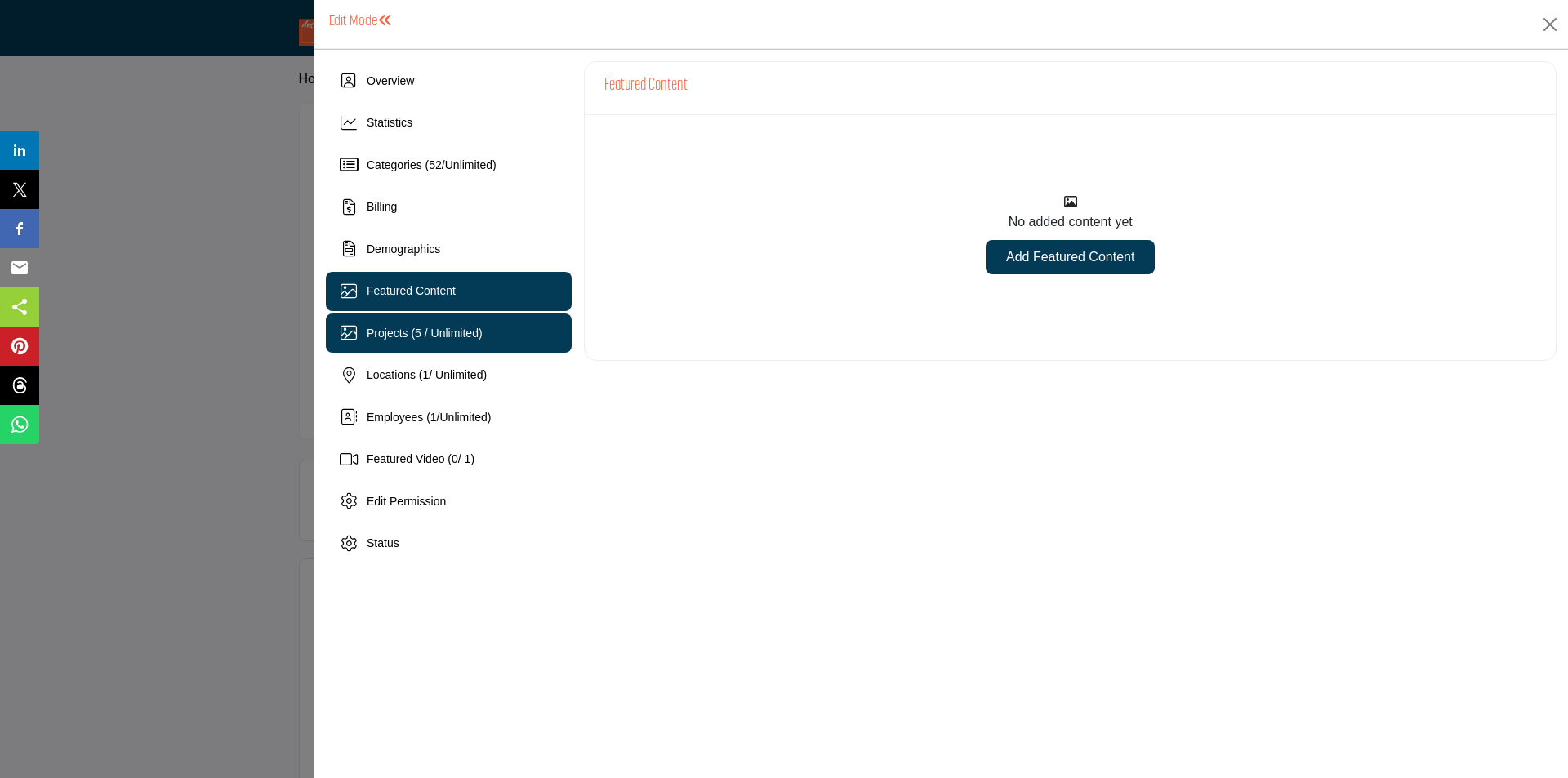
click at [404, 325] on div "Projects (5 / Unlimited)" at bounding box center [425, 333] width 116 height 17
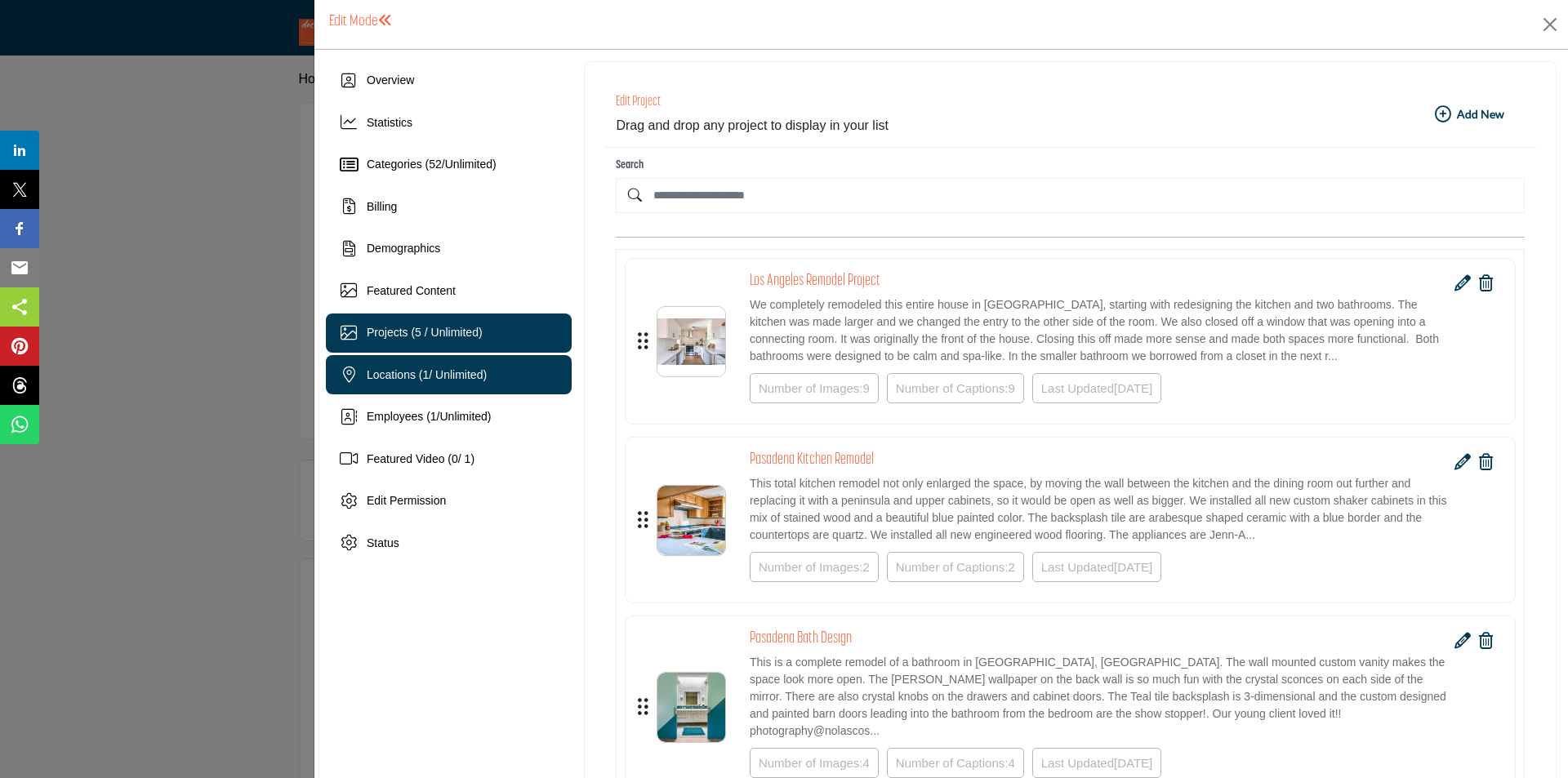
click at [416, 389] on div "Locations ( 1 / Unlimited)" at bounding box center [449, 374] width 245 height 39
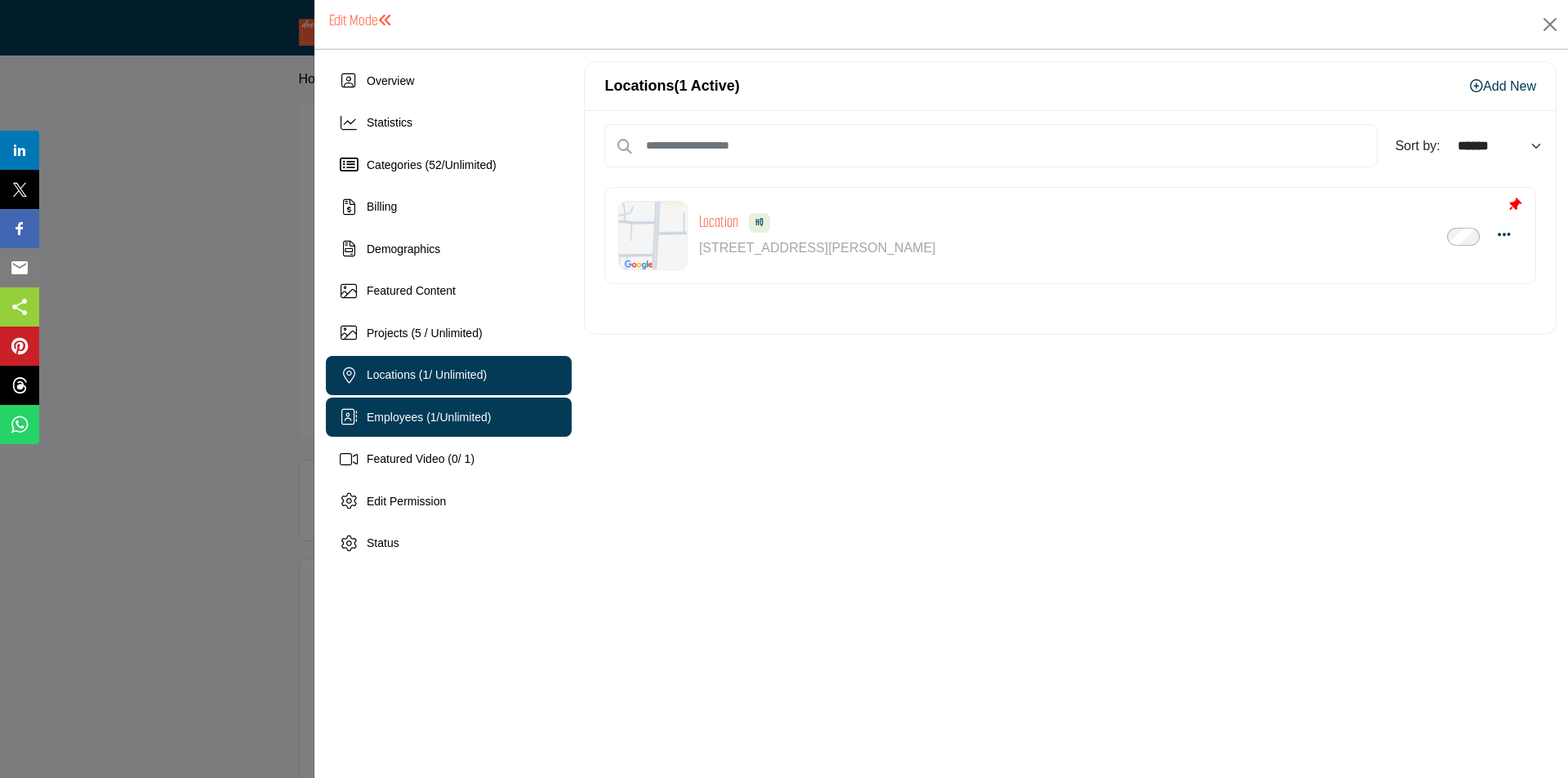
click at [434, 421] on span "1" at bounding box center [433, 417] width 7 height 13
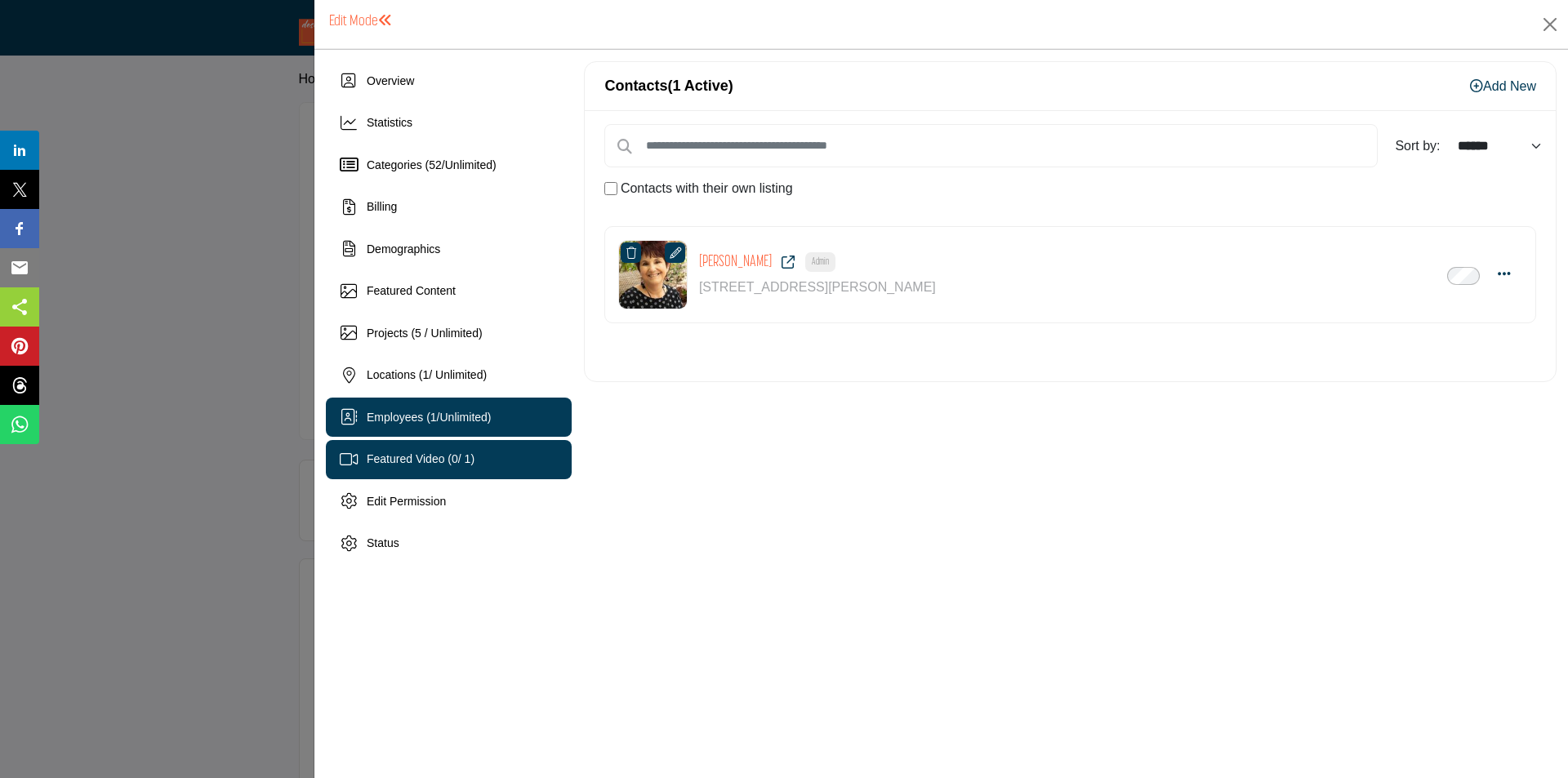
click at [416, 452] on span "Featured Video ( 0 / 1)" at bounding box center [421, 458] width 108 height 13
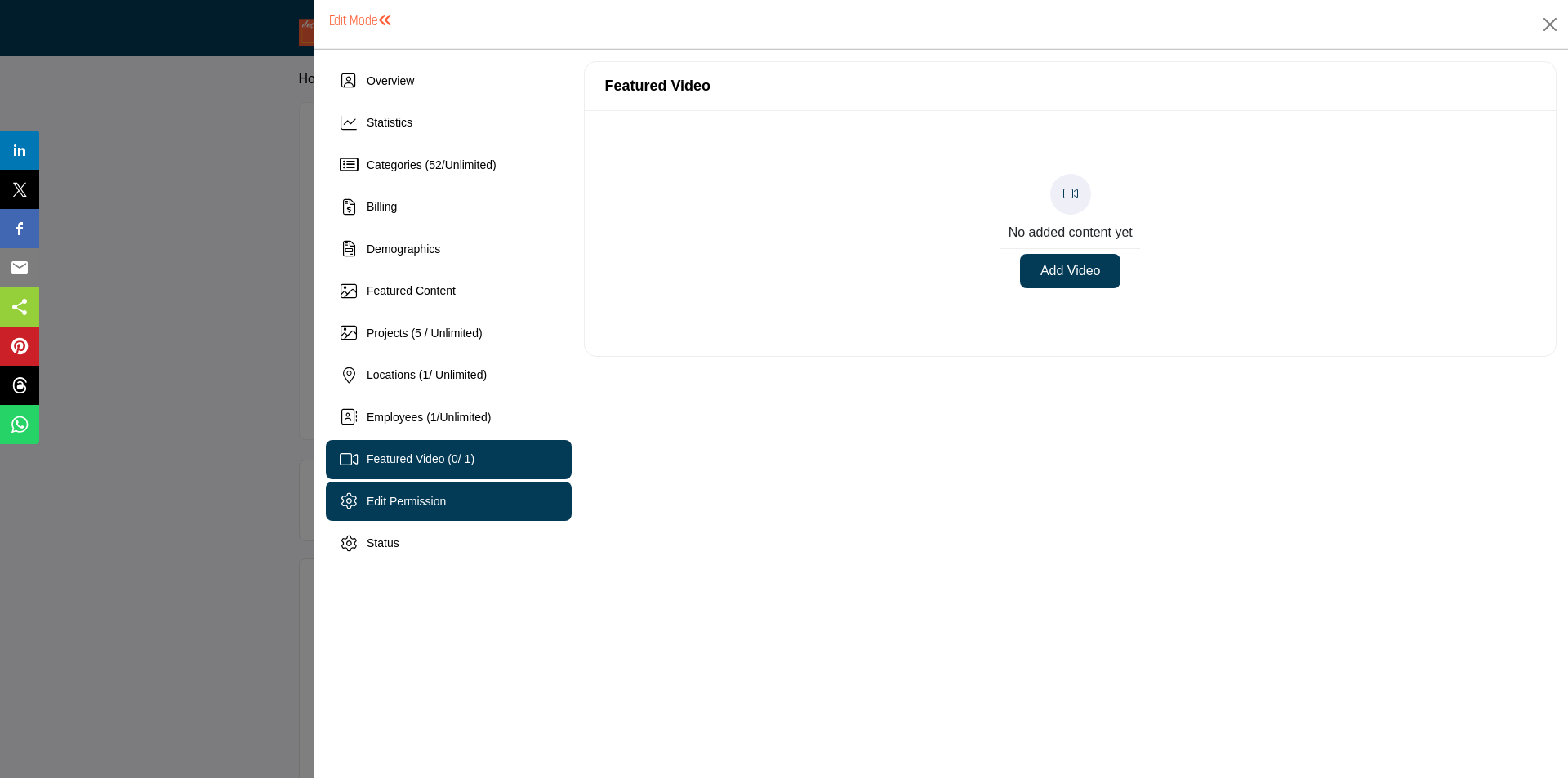
click at [405, 500] on span "Edit Permission" at bounding box center [406, 501] width 79 height 13
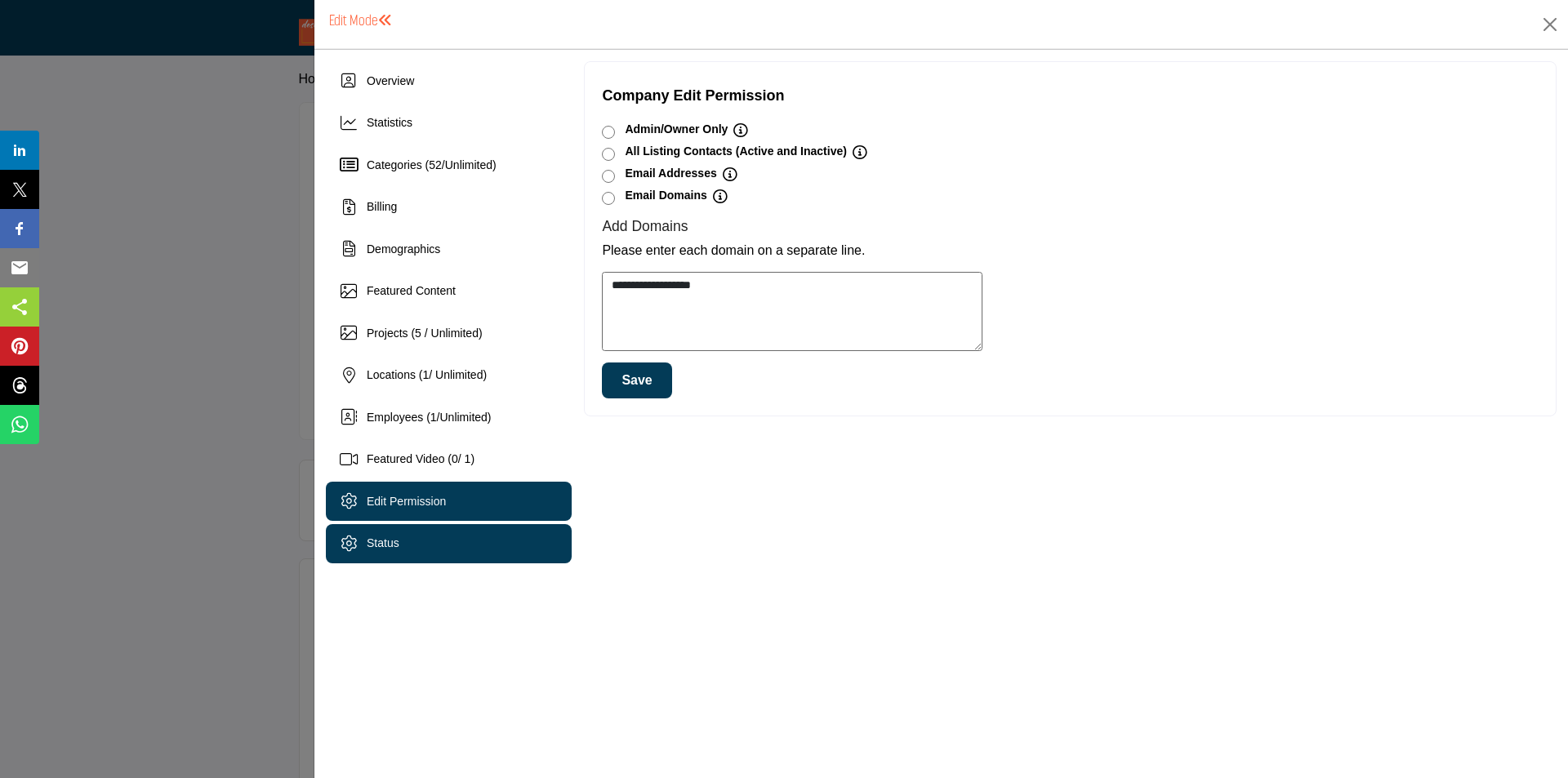
click at [398, 543] on span "Status" at bounding box center [383, 543] width 33 height 13
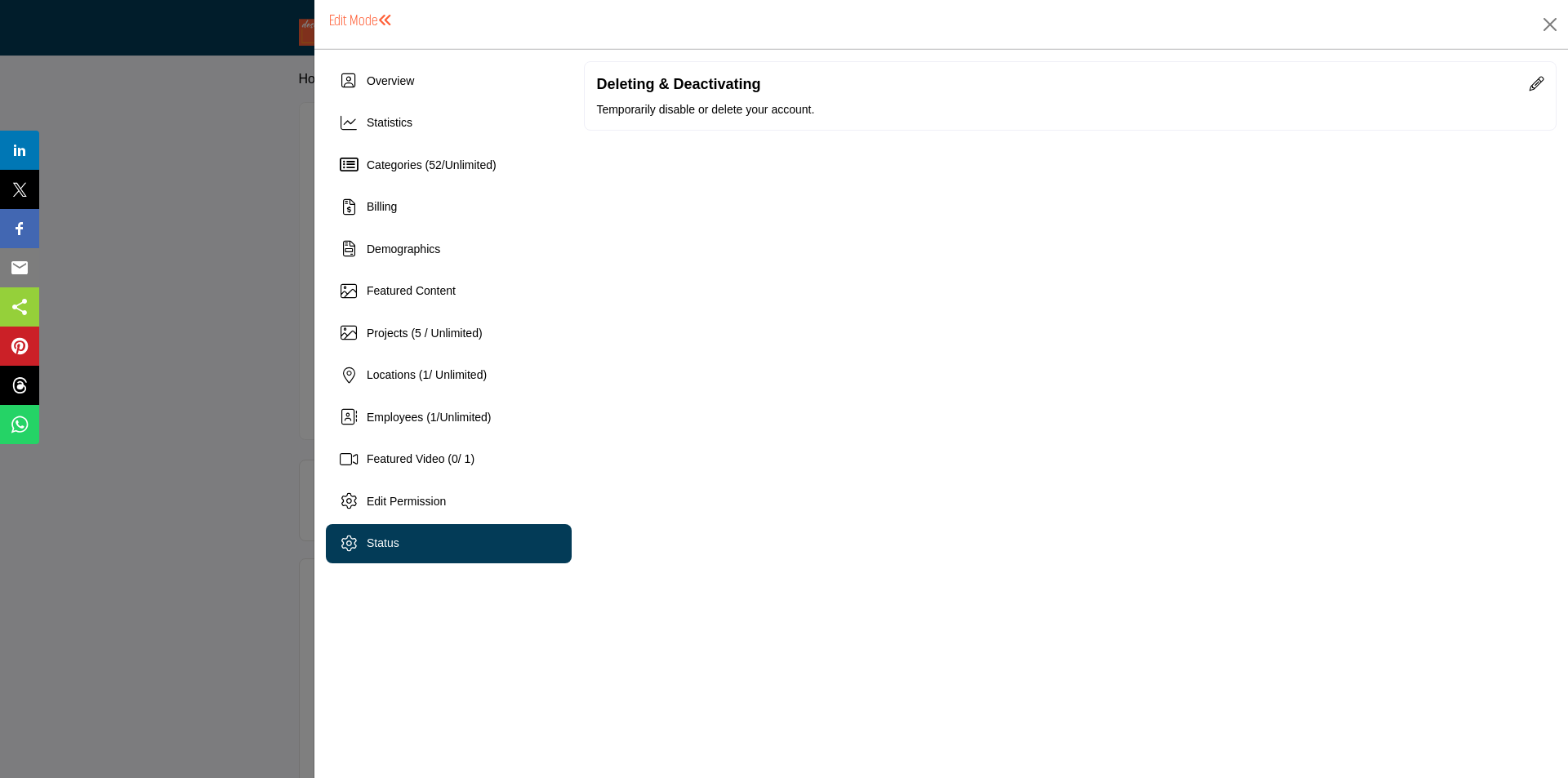
click at [226, 432] on div at bounding box center [784, 389] width 1568 height 778
